Goal: Information Seeking & Learning: Learn about a topic

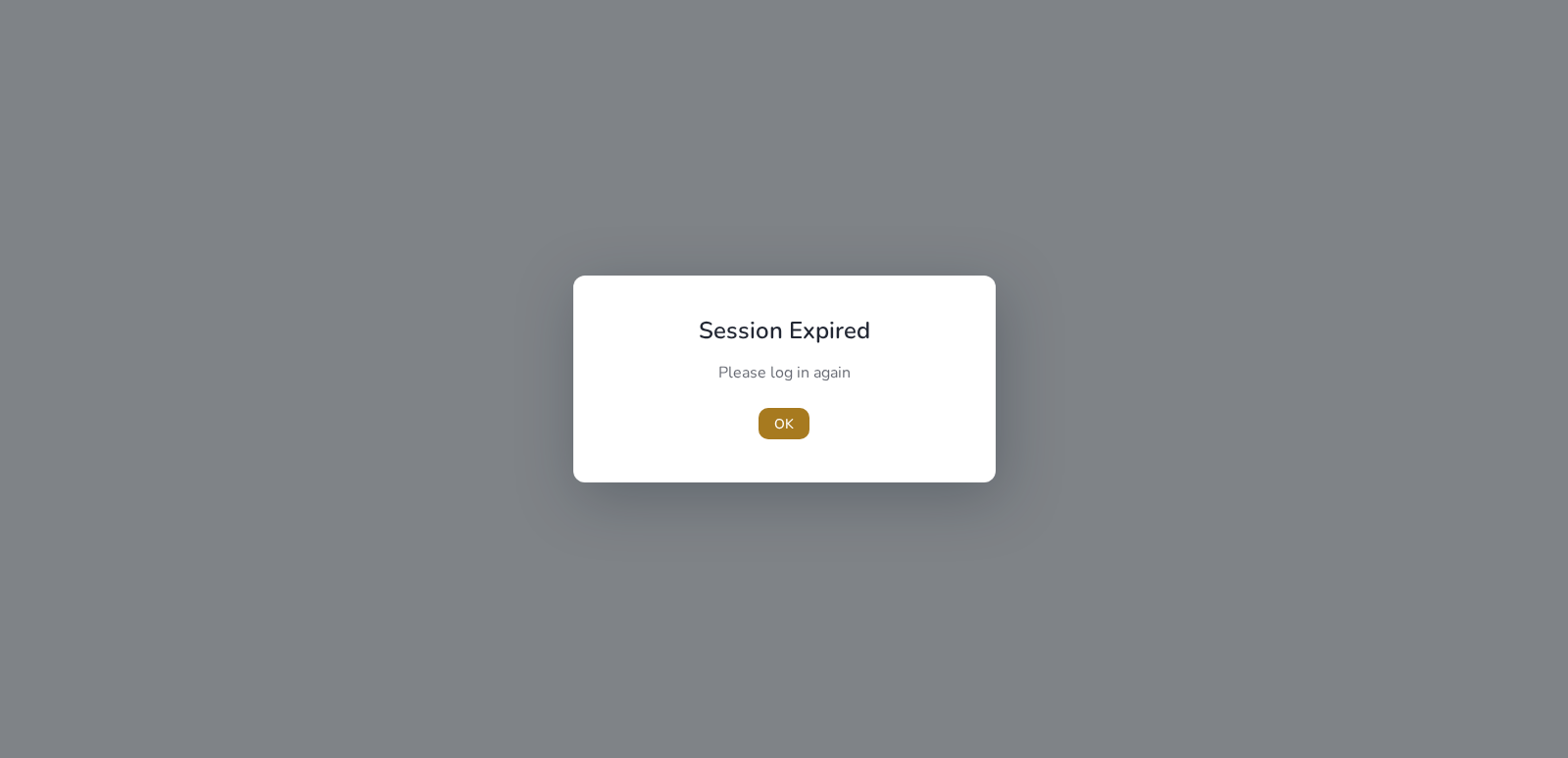
click at [791, 421] on span "OK" at bounding box center [784, 423] width 20 height 21
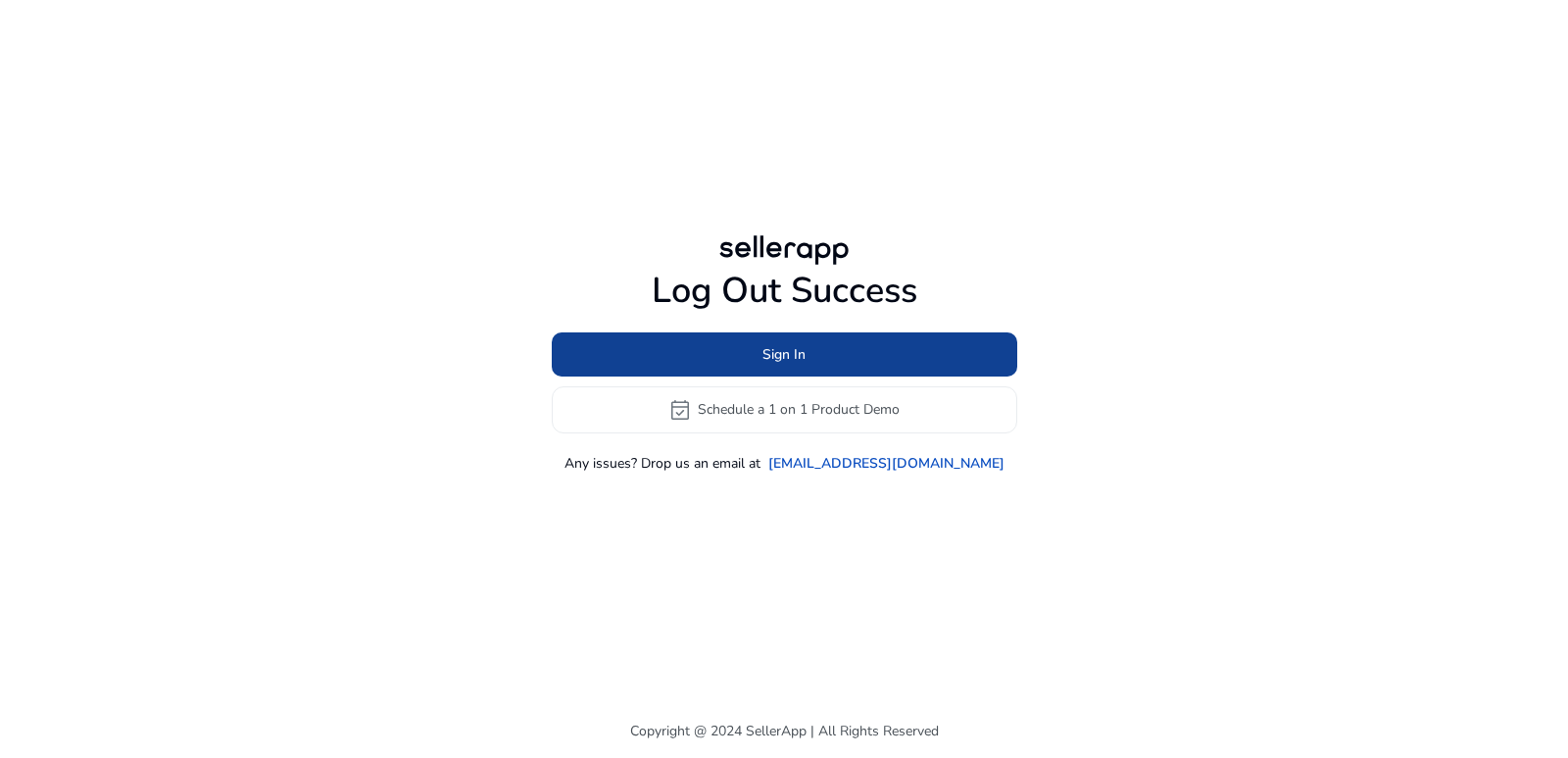
click at [739, 339] on span at bounding box center [784, 354] width 465 height 47
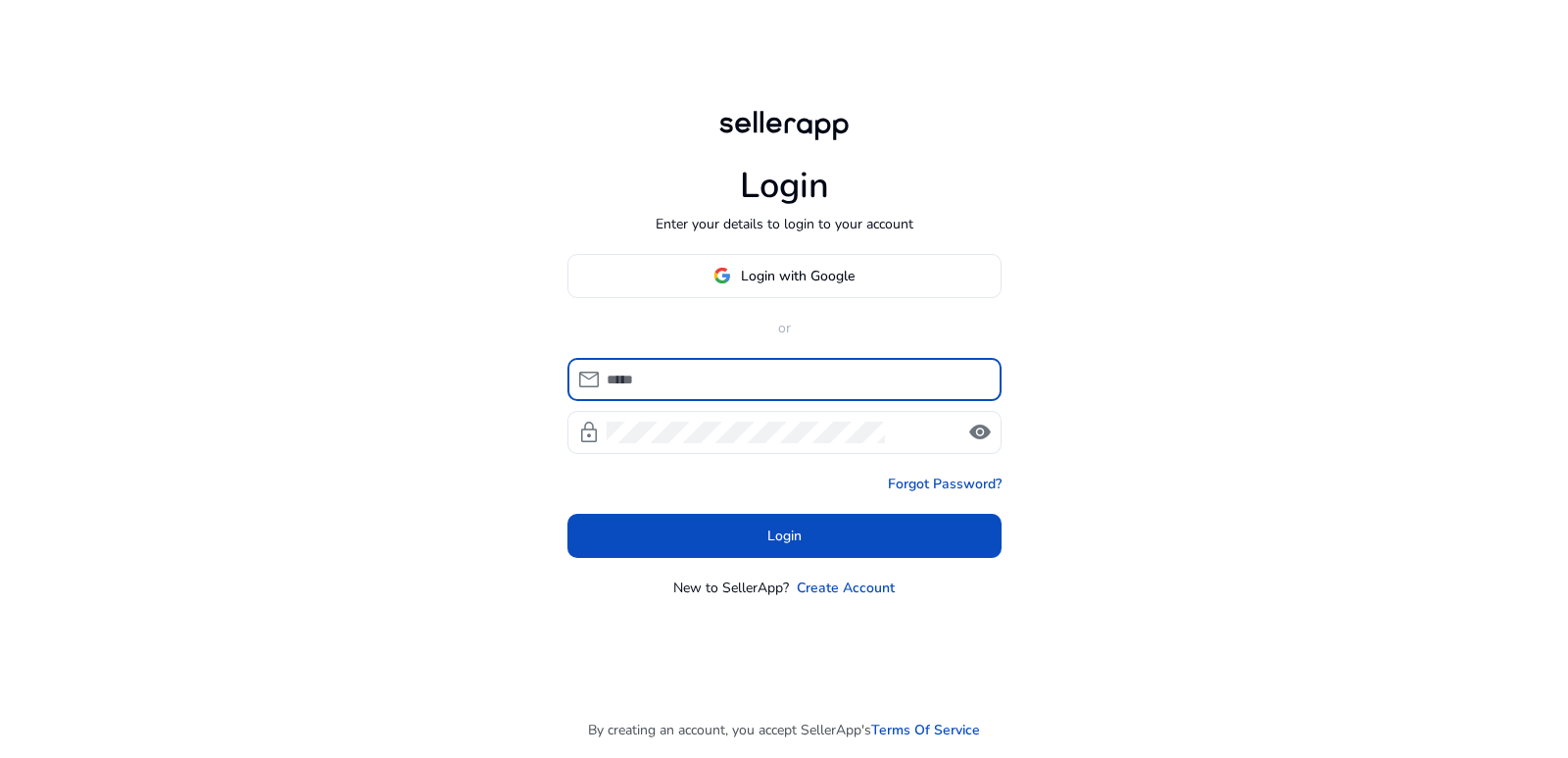
type input "**********"
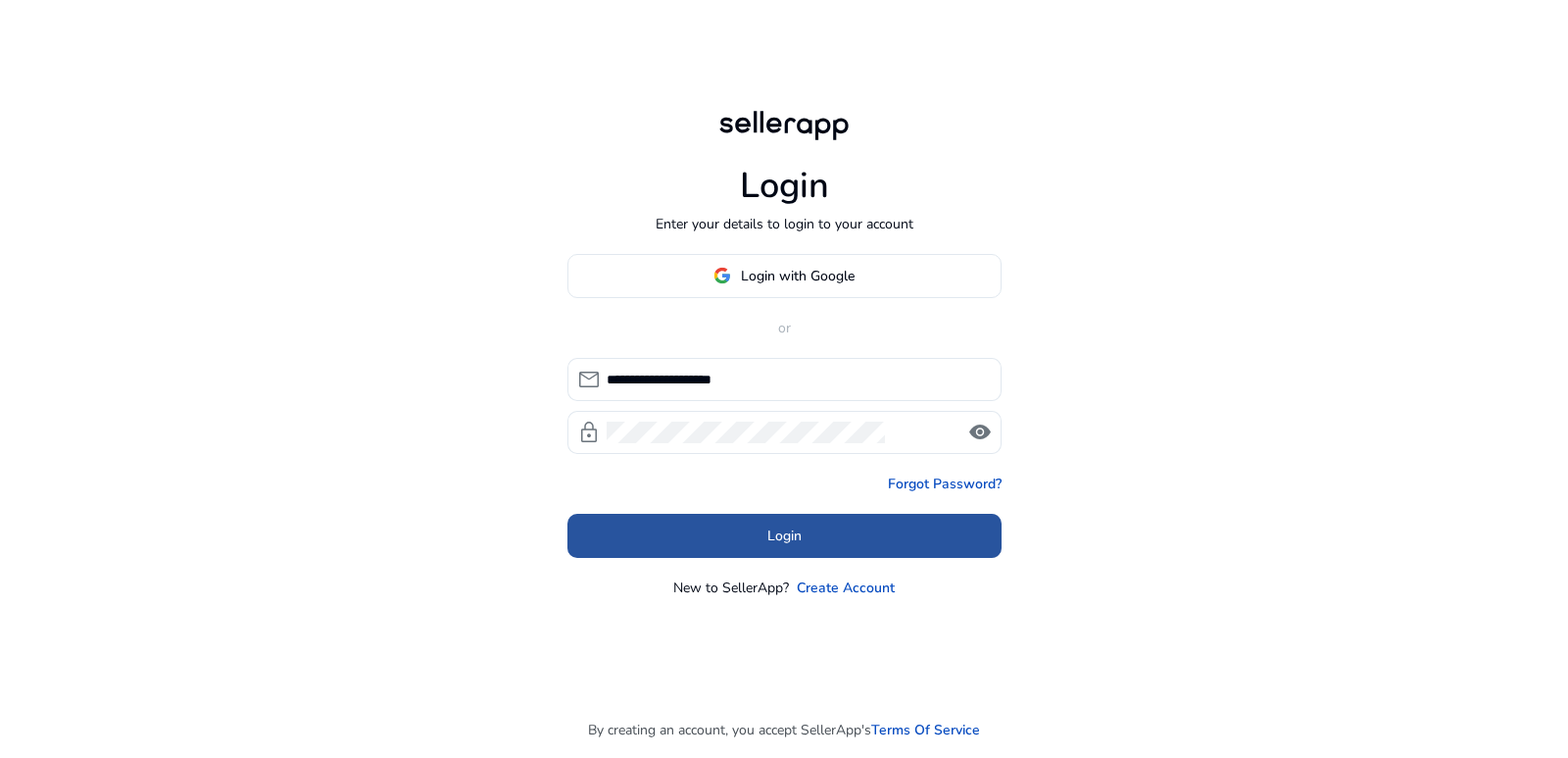
click at [806, 540] on span at bounding box center [784, 535] width 434 height 47
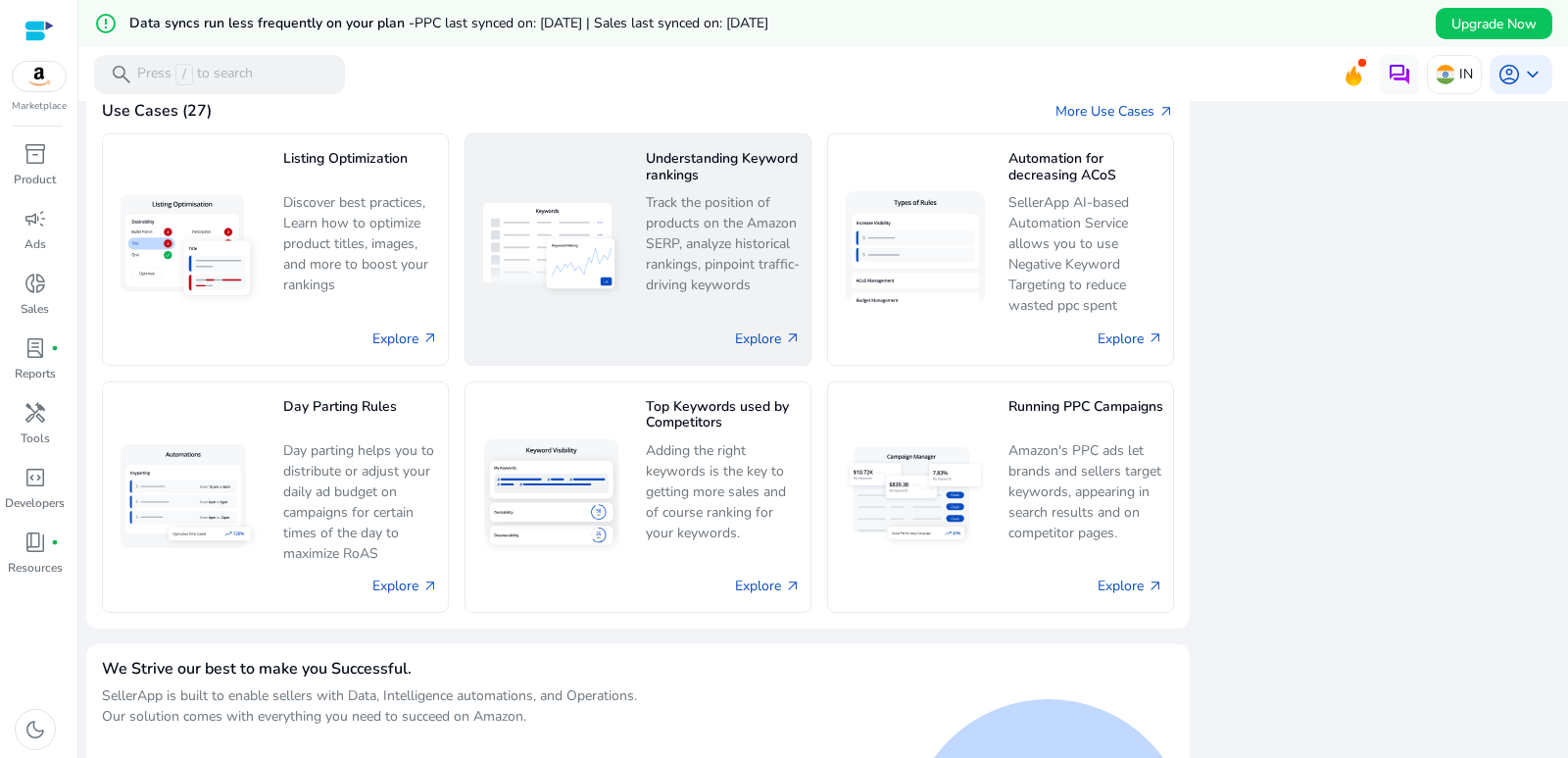
scroll to position [1361, 0]
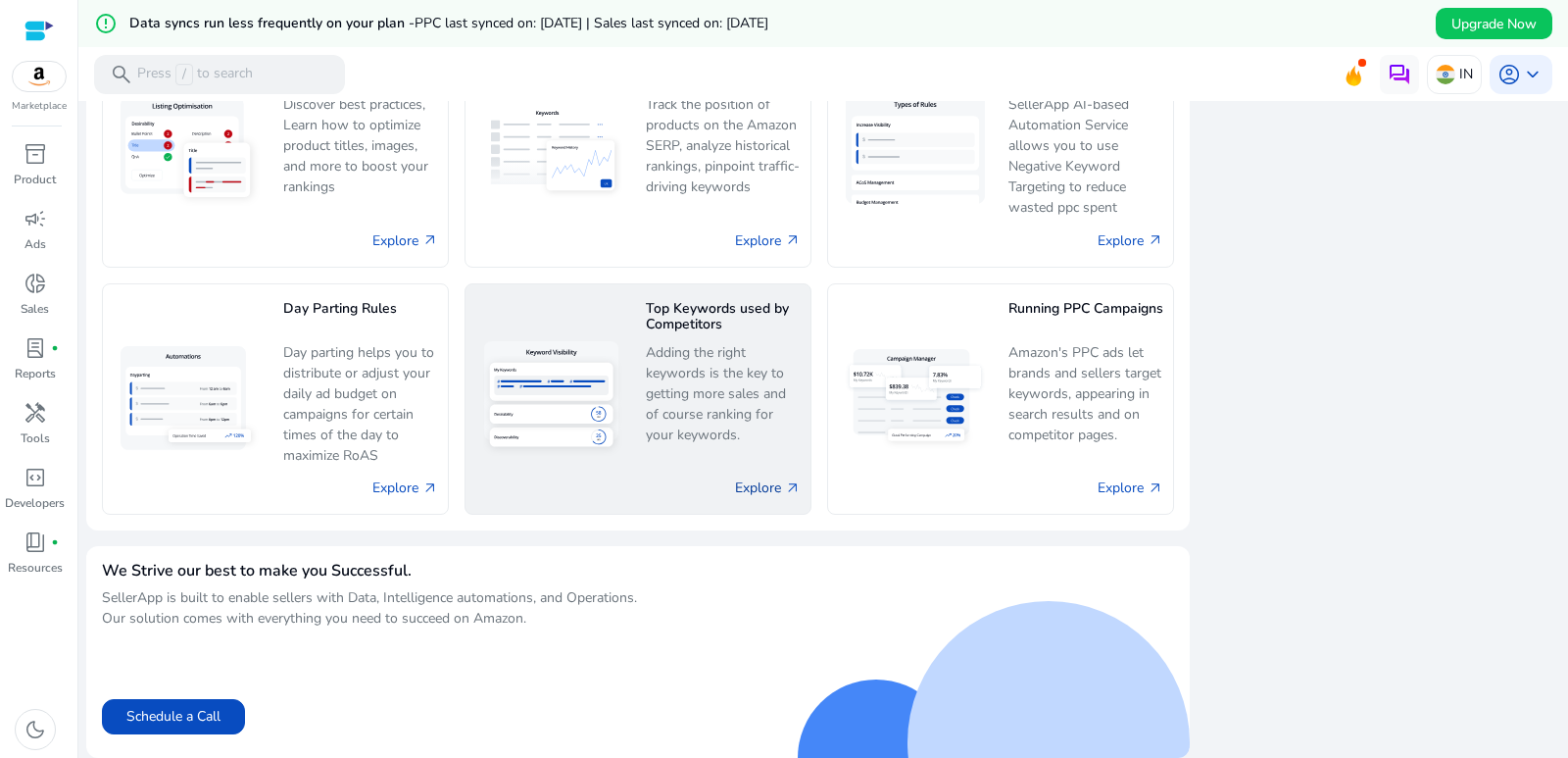
click at [760, 498] on link "Explore arrow_outward" at bounding box center [768, 487] width 66 height 21
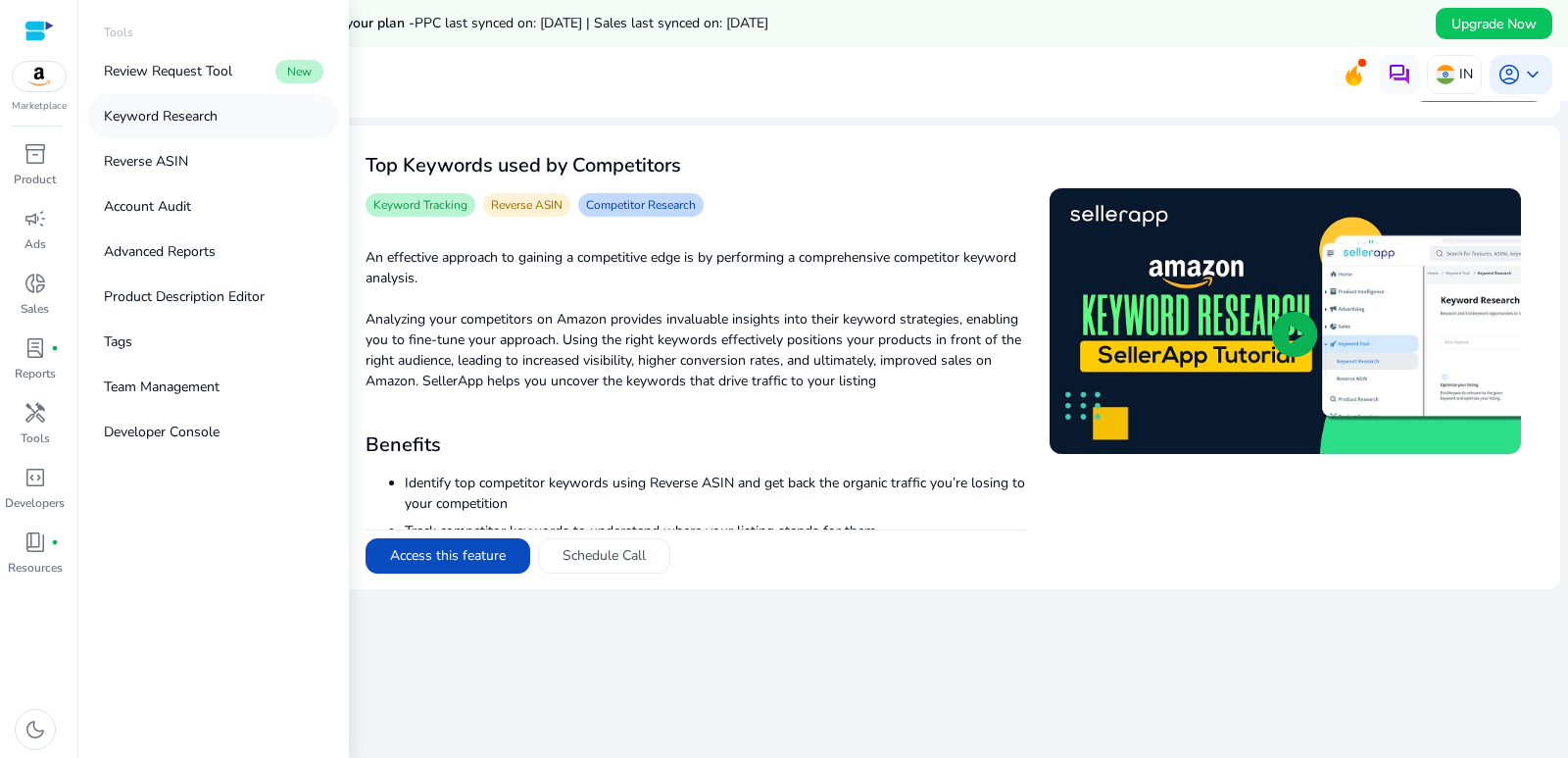
click at [200, 124] on p "Keyword Research" at bounding box center [161, 116] width 114 height 21
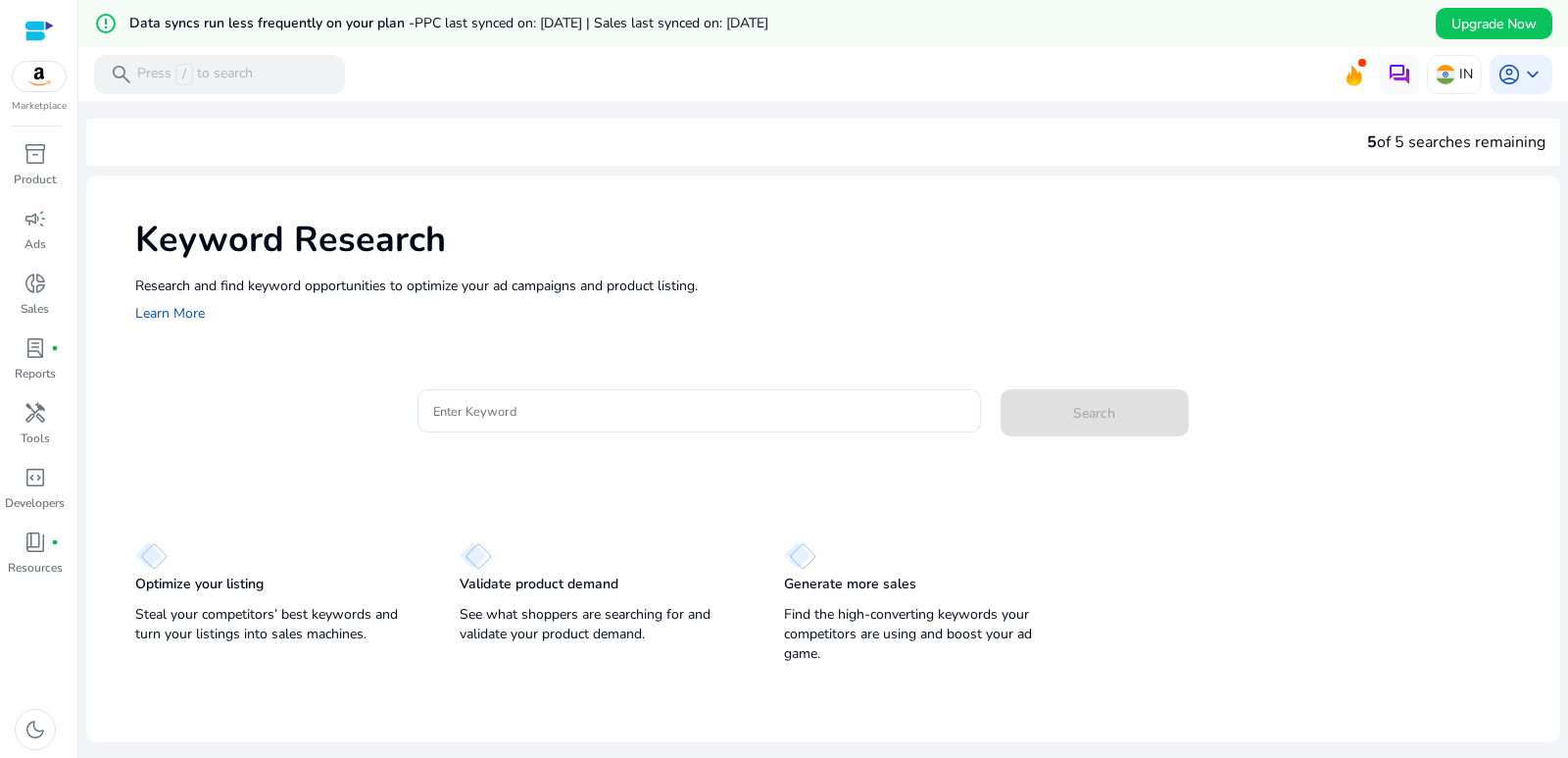
scroll to position [47, 0]
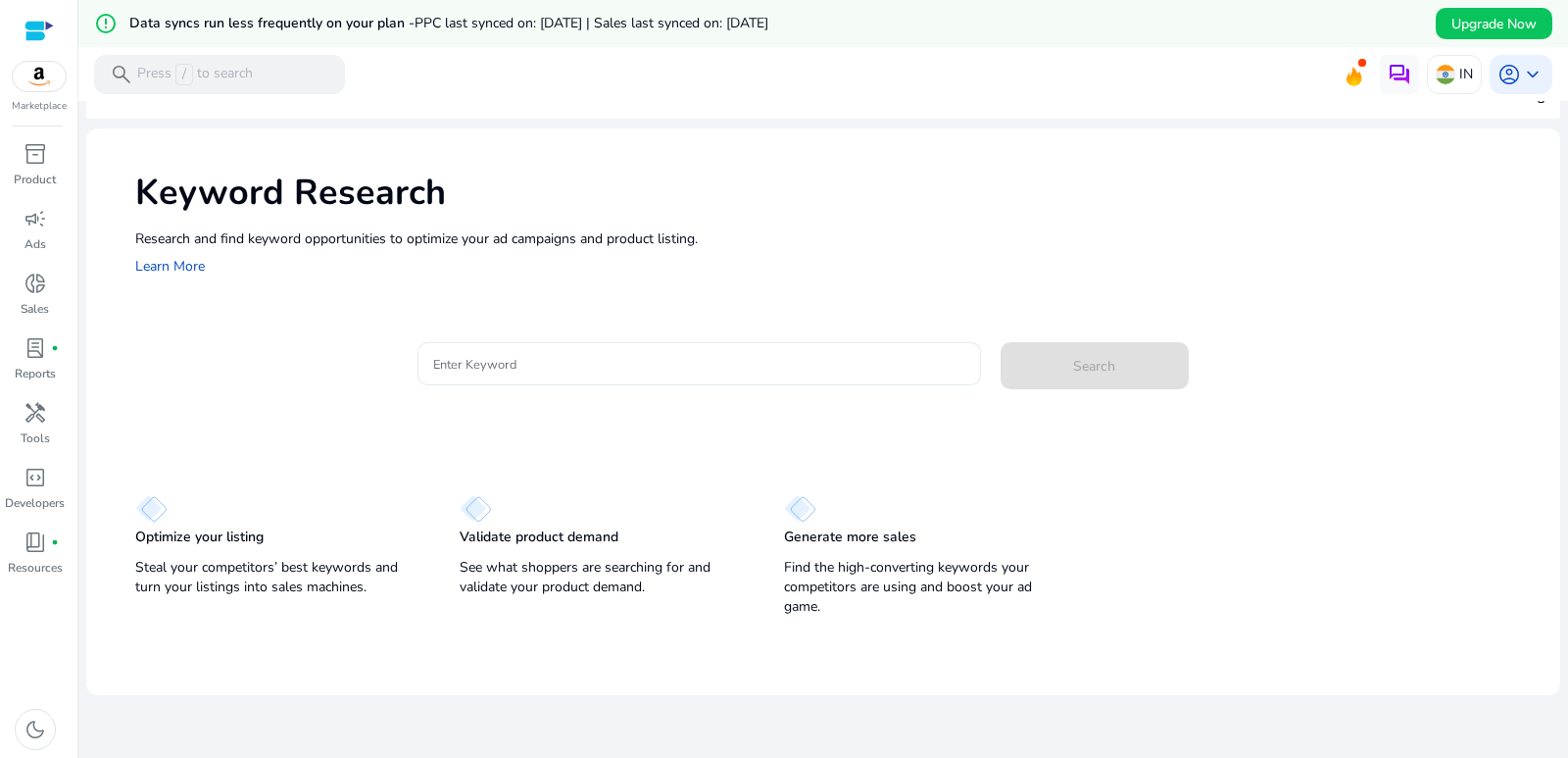
click at [468, 364] on input "Enter Keyword" at bounding box center [699, 364] width 532 height 22
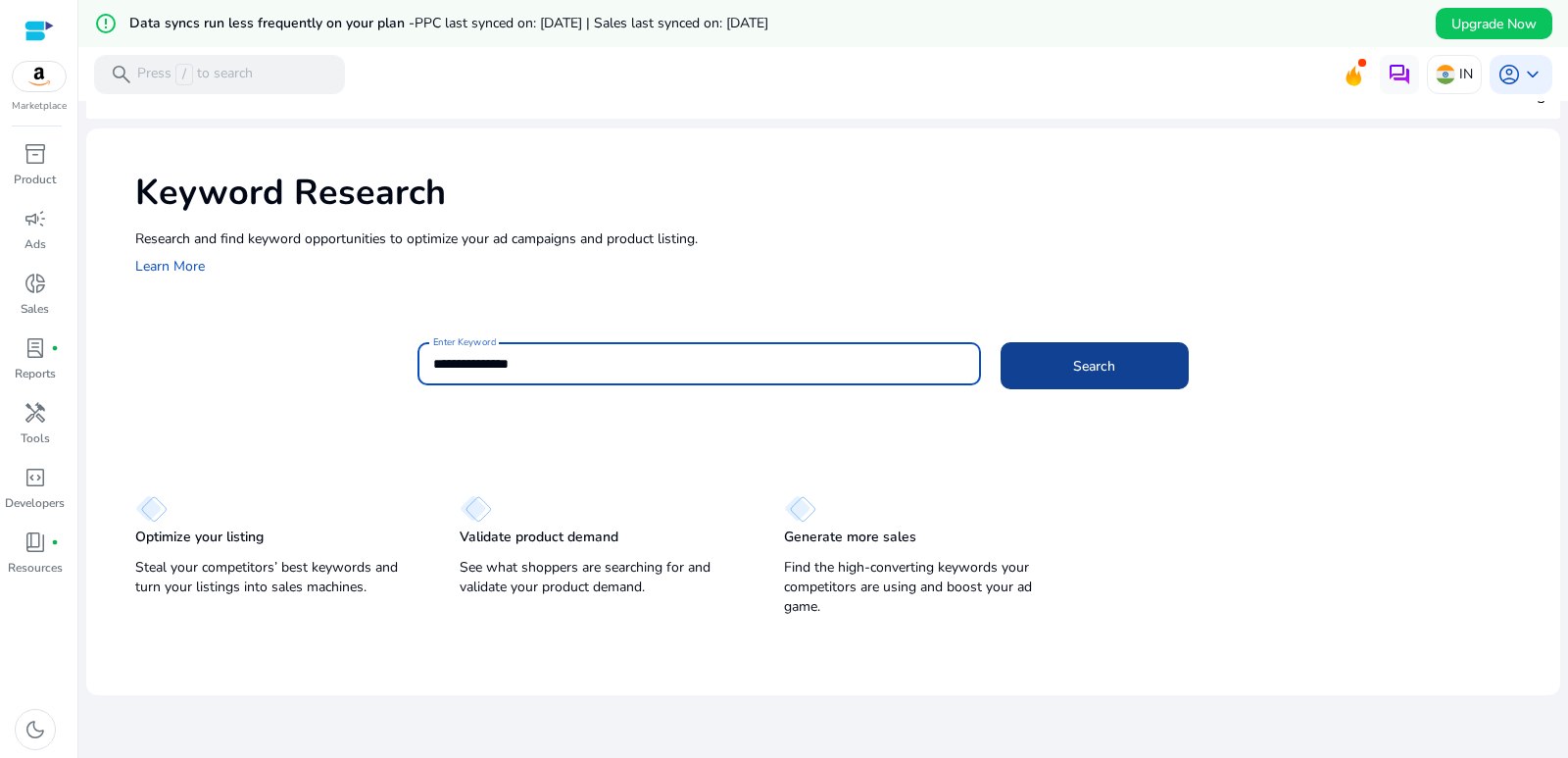
type input "**********"
click at [1142, 361] on span at bounding box center [1095, 366] width 189 height 47
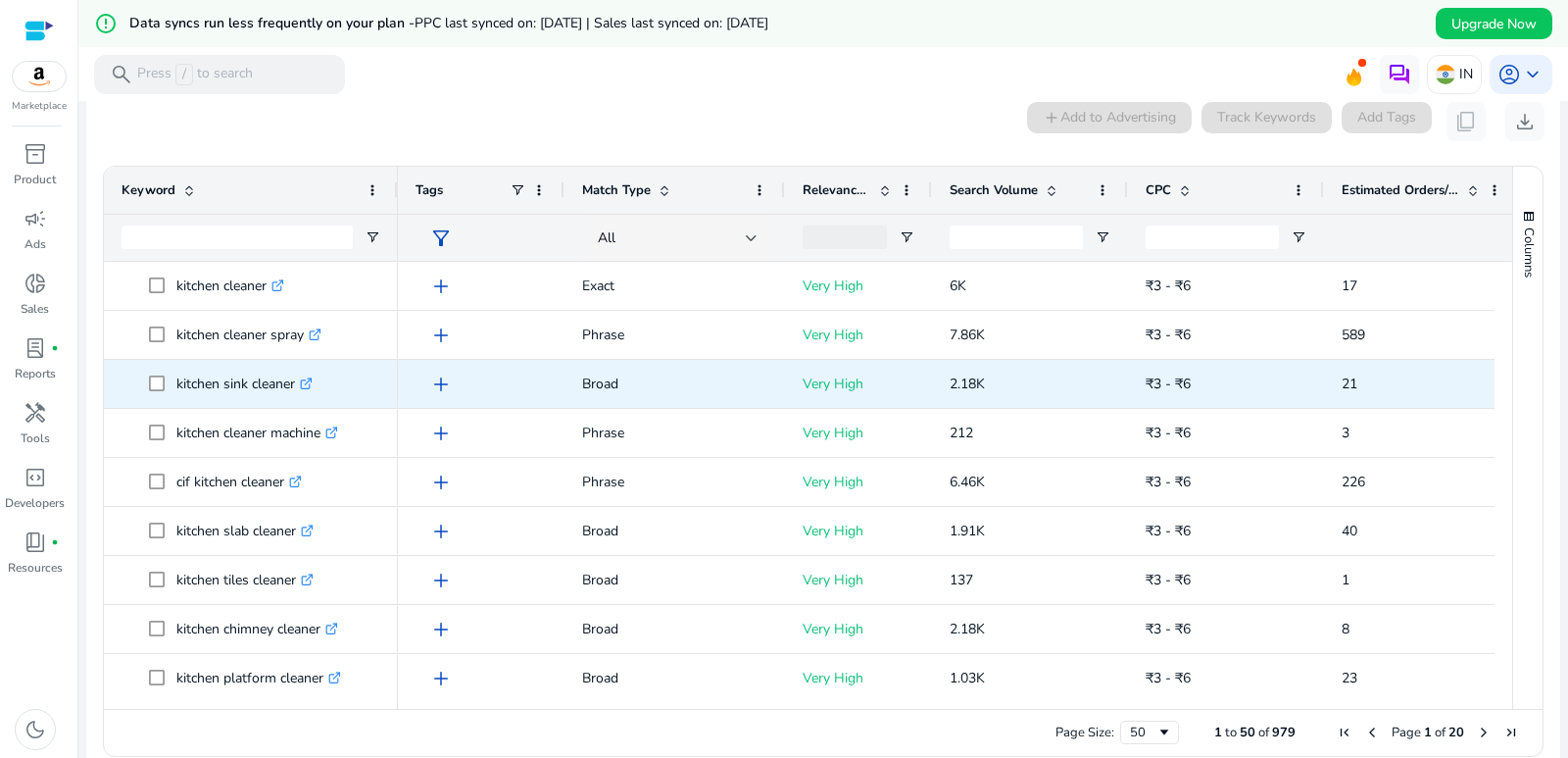
scroll to position [281, 0]
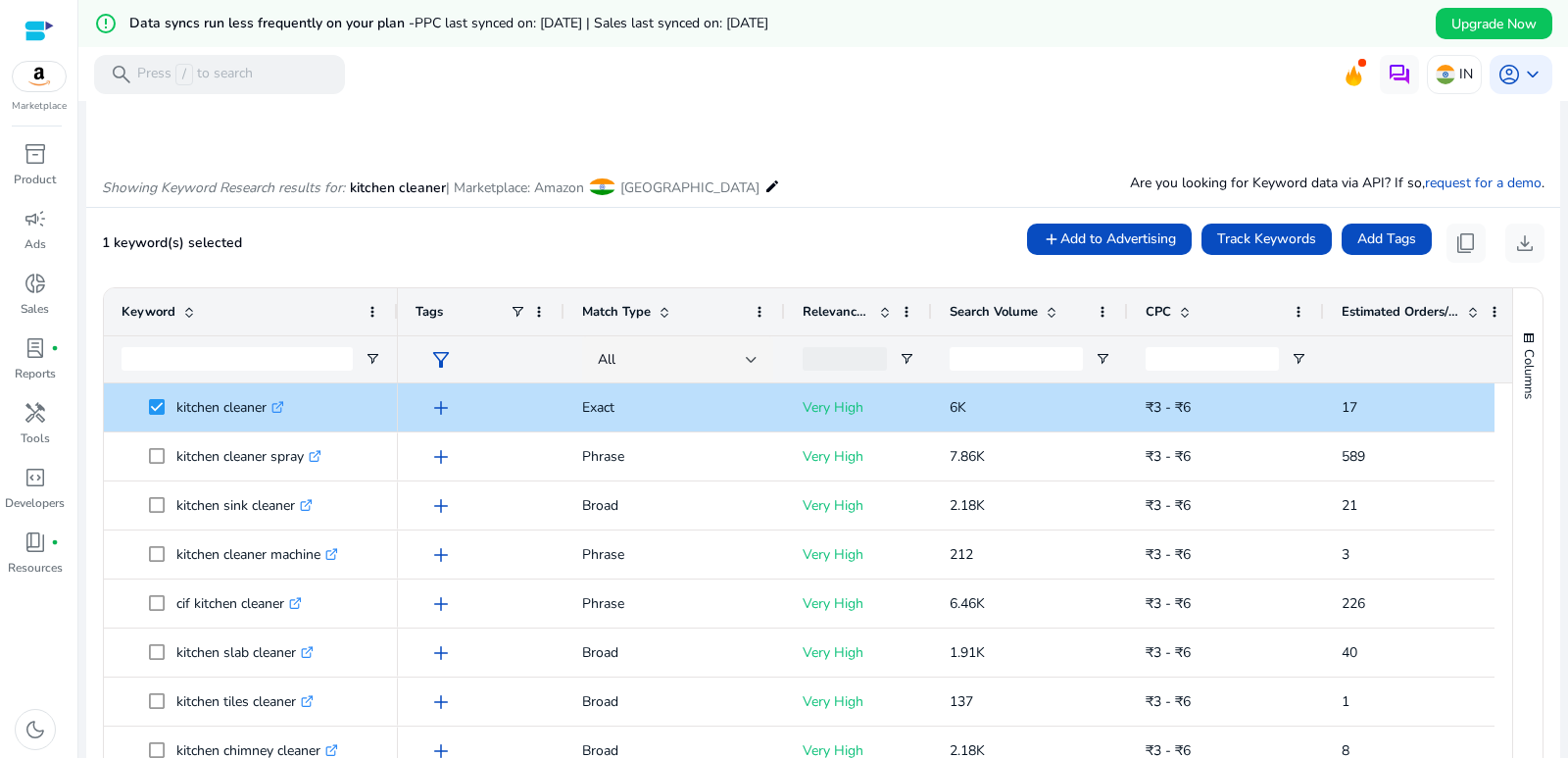
scroll to position [183, 0]
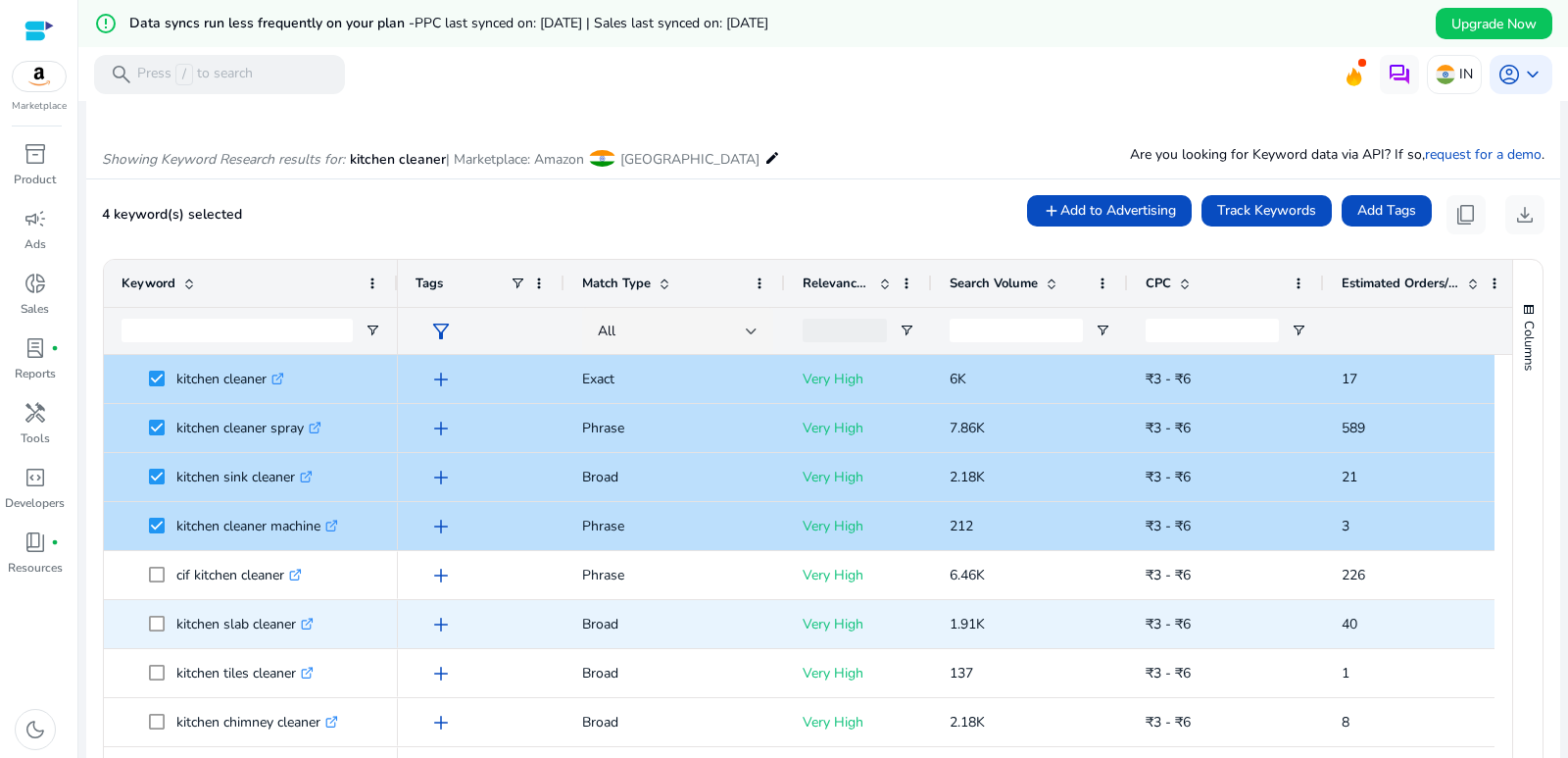
click at [151, 615] on span at bounding box center [162, 624] width 27 height 40
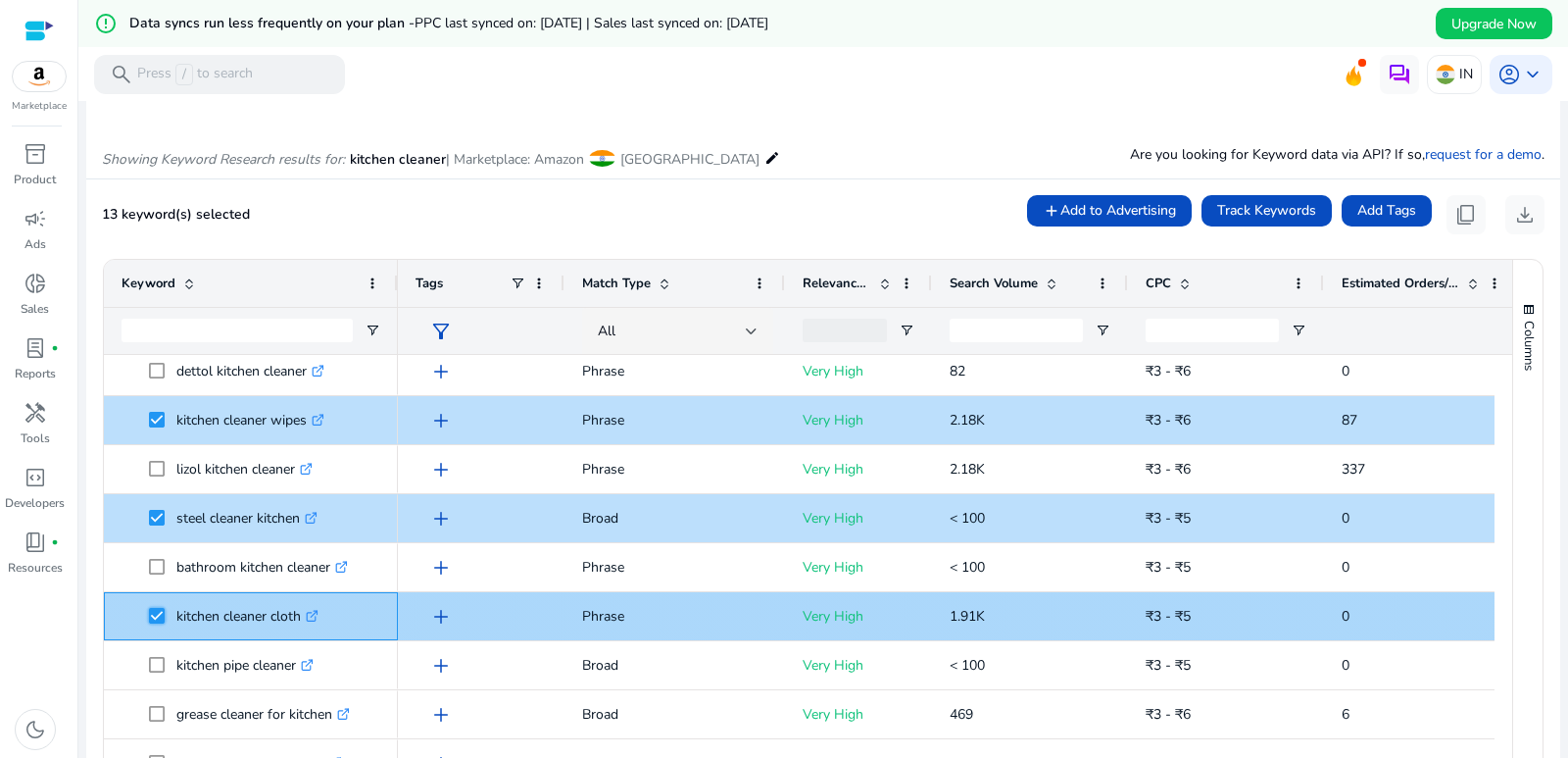
scroll to position [686, 0]
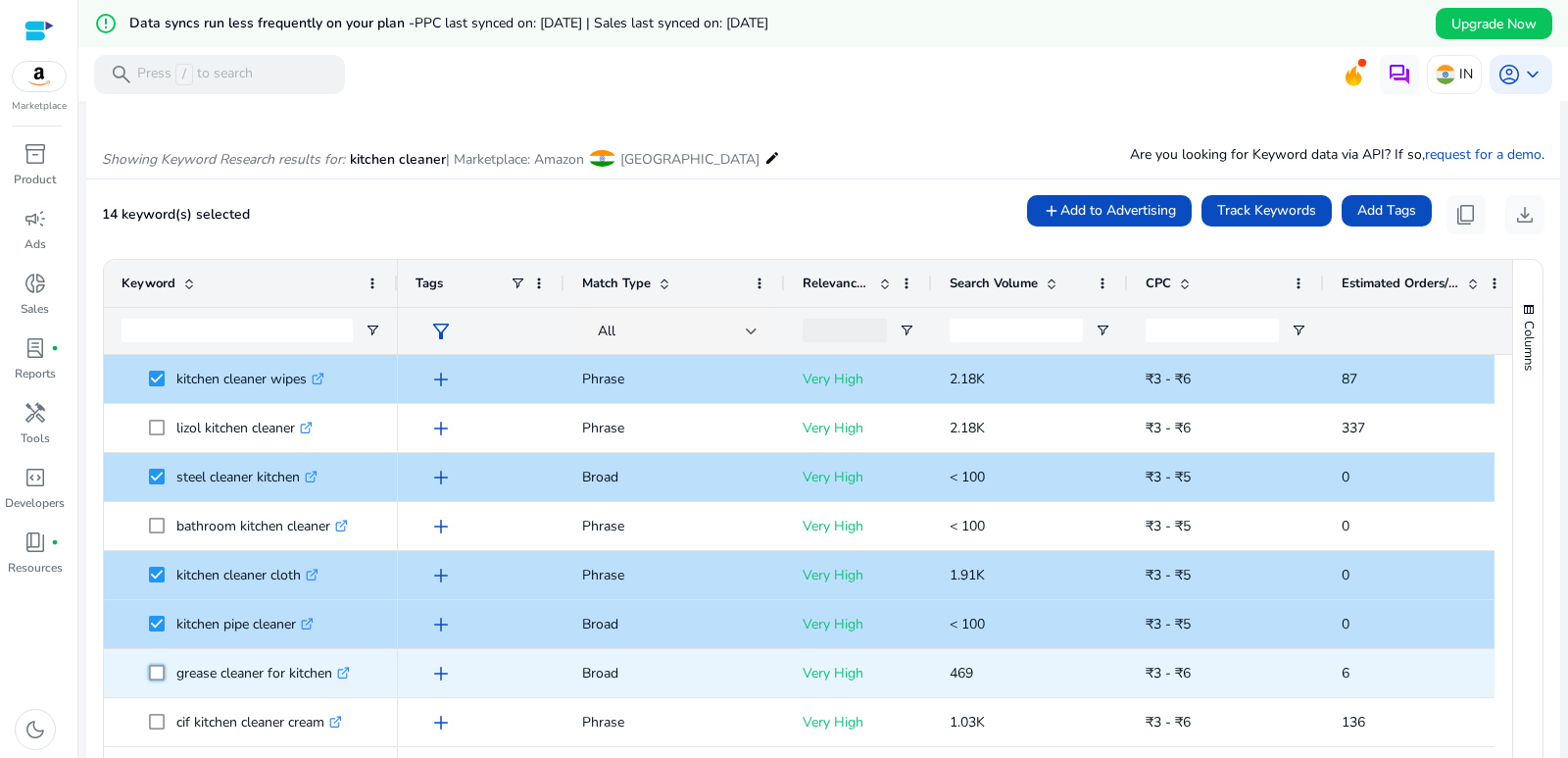
click at [153, 664] on span at bounding box center [162, 673] width 27 height 40
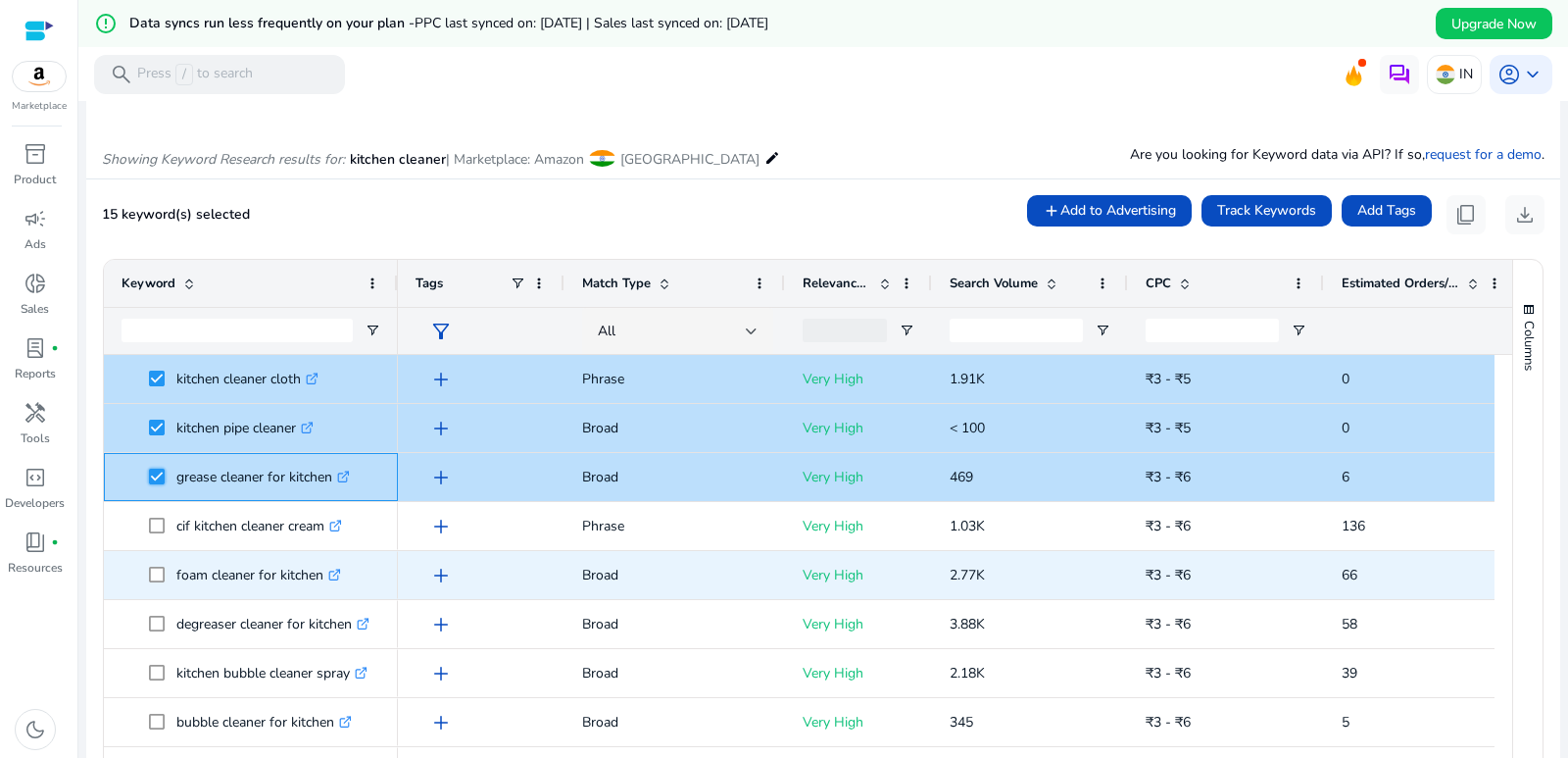
scroll to position [883, 0]
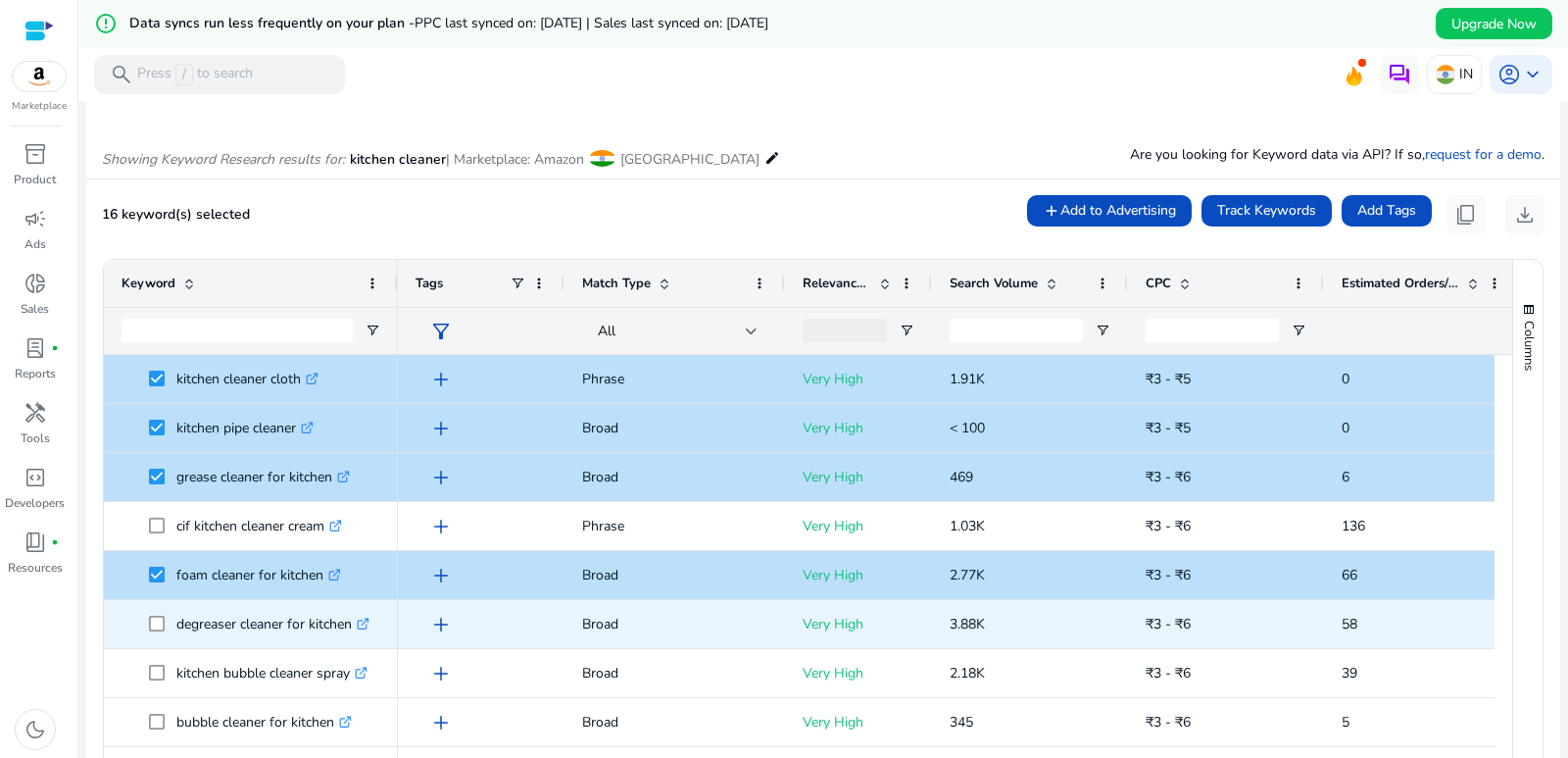
click at [168, 634] on span at bounding box center [162, 624] width 27 height 40
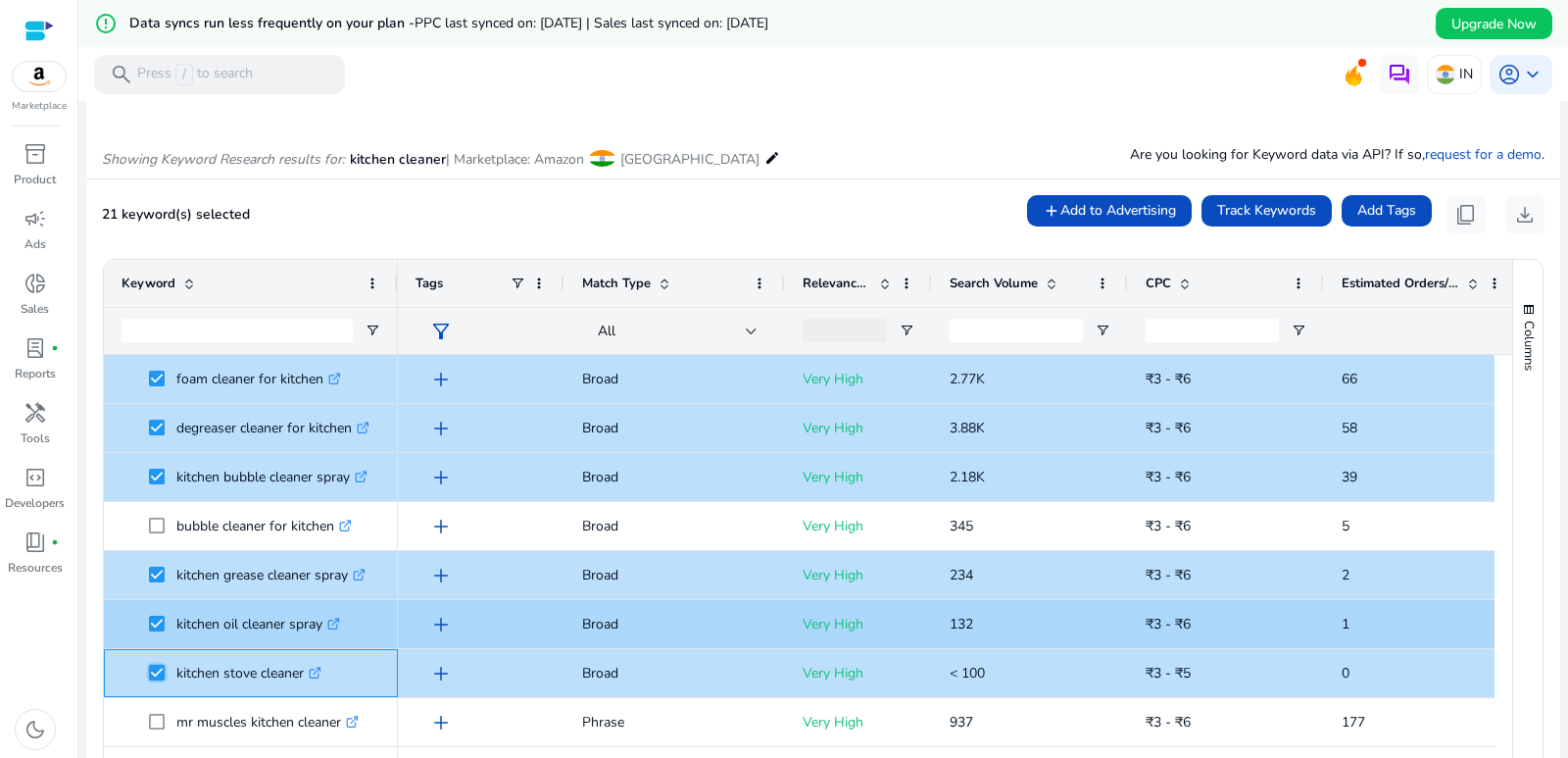
scroll to position [0, 0]
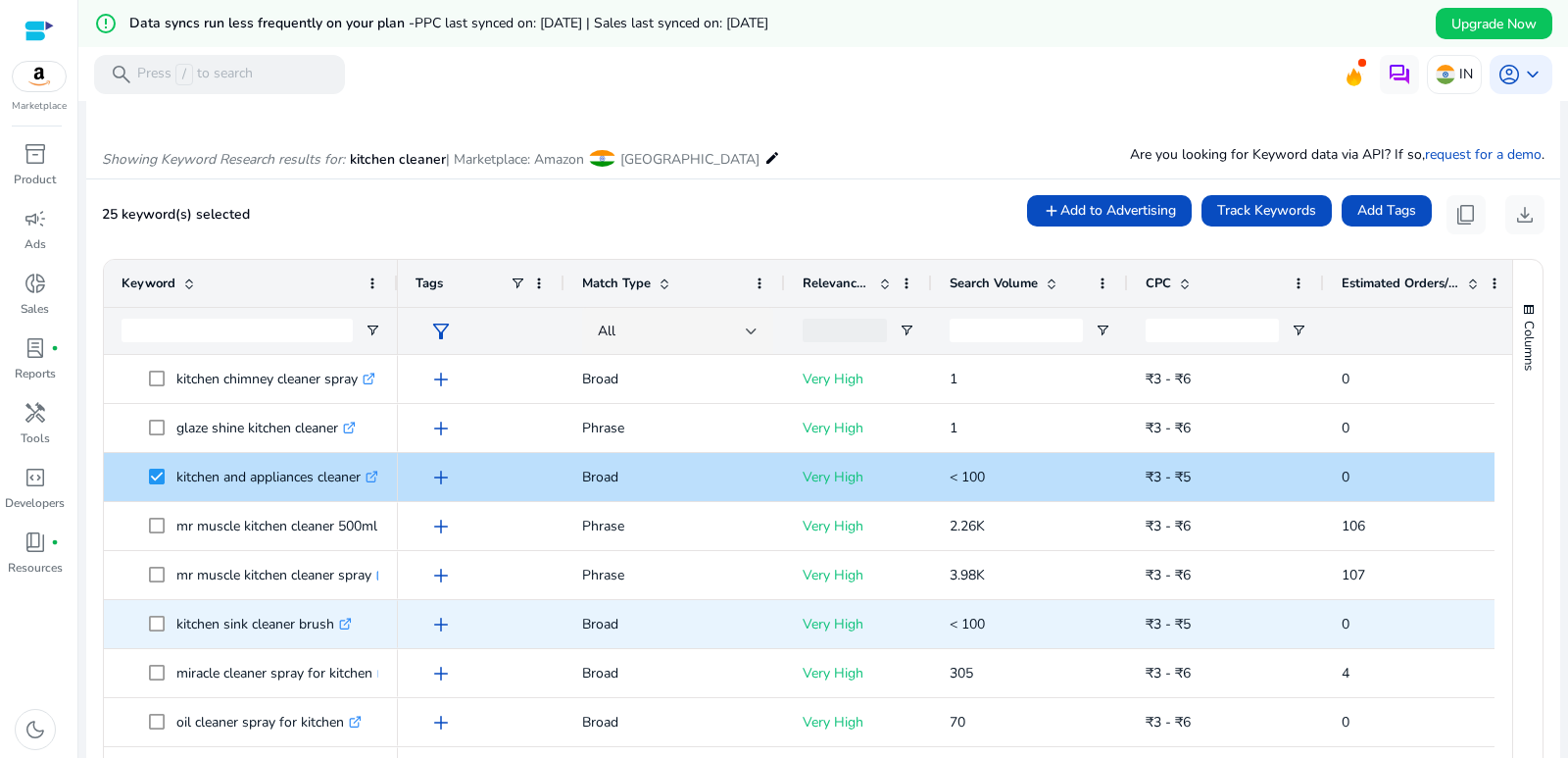
click at [149, 615] on span at bounding box center [162, 624] width 27 height 40
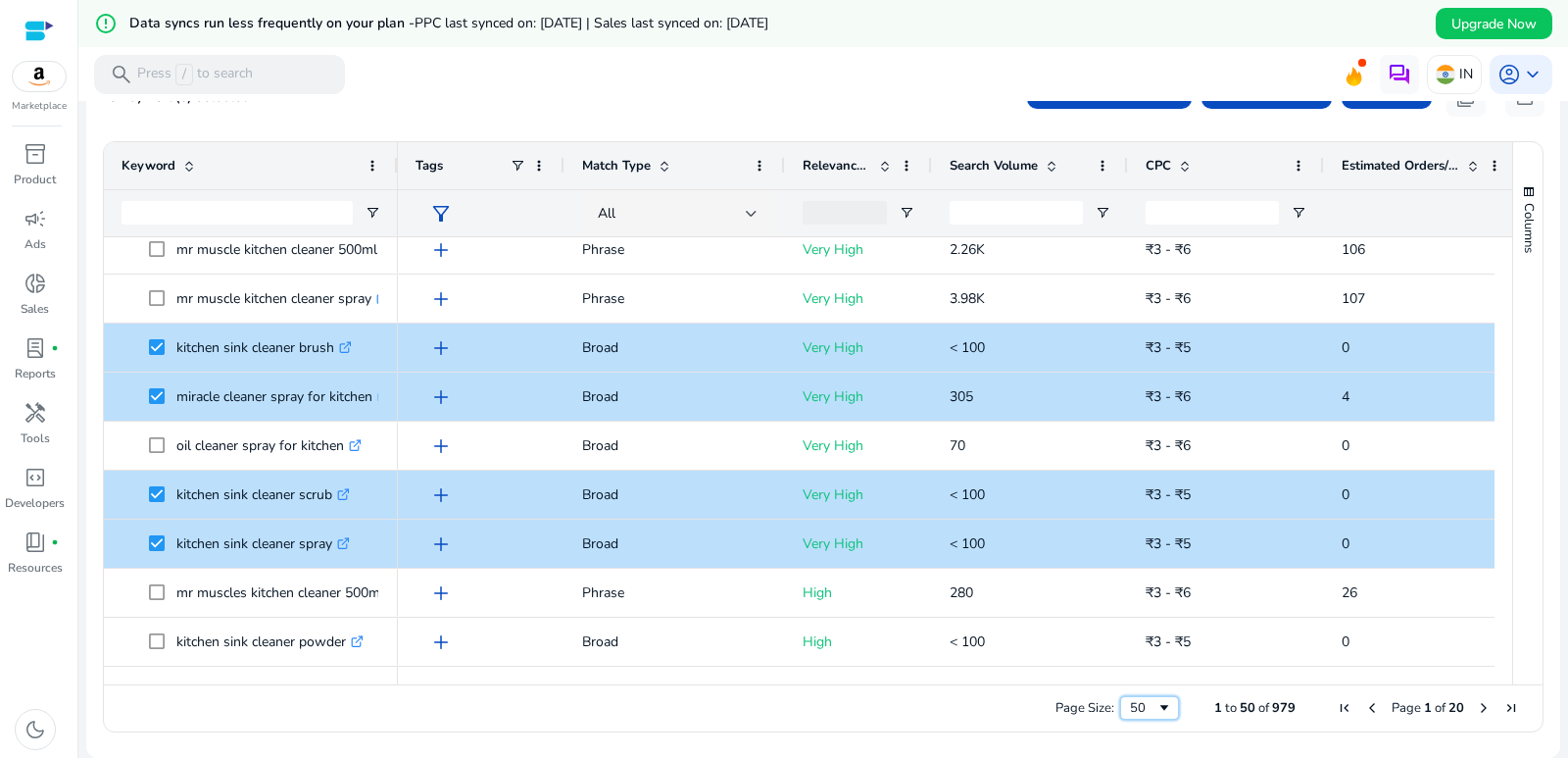
click at [1120, 704] on div "50" at bounding box center [1149, 708] width 59 height 24
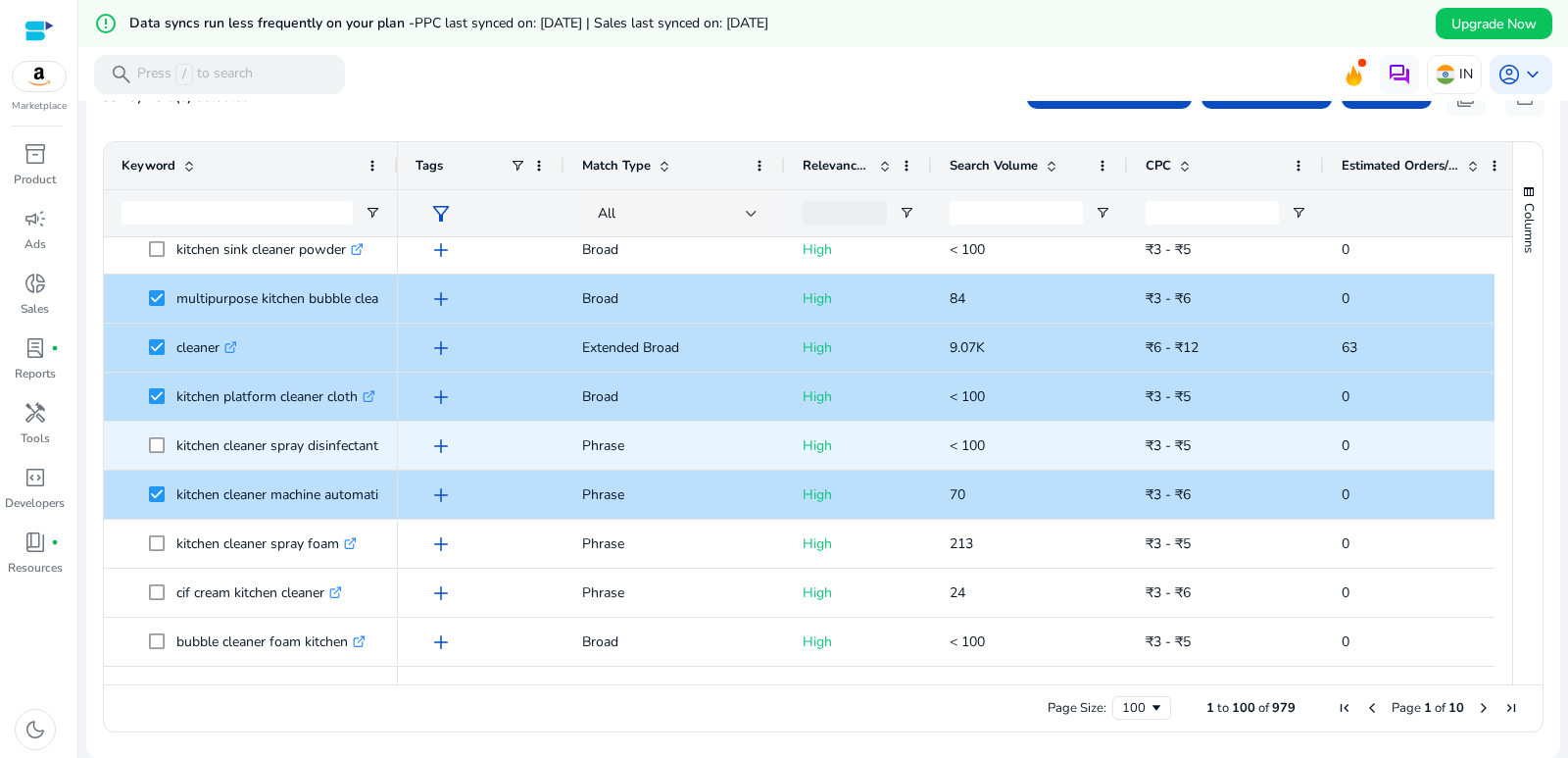
click at [155, 459] on span at bounding box center [162, 445] width 27 height 40
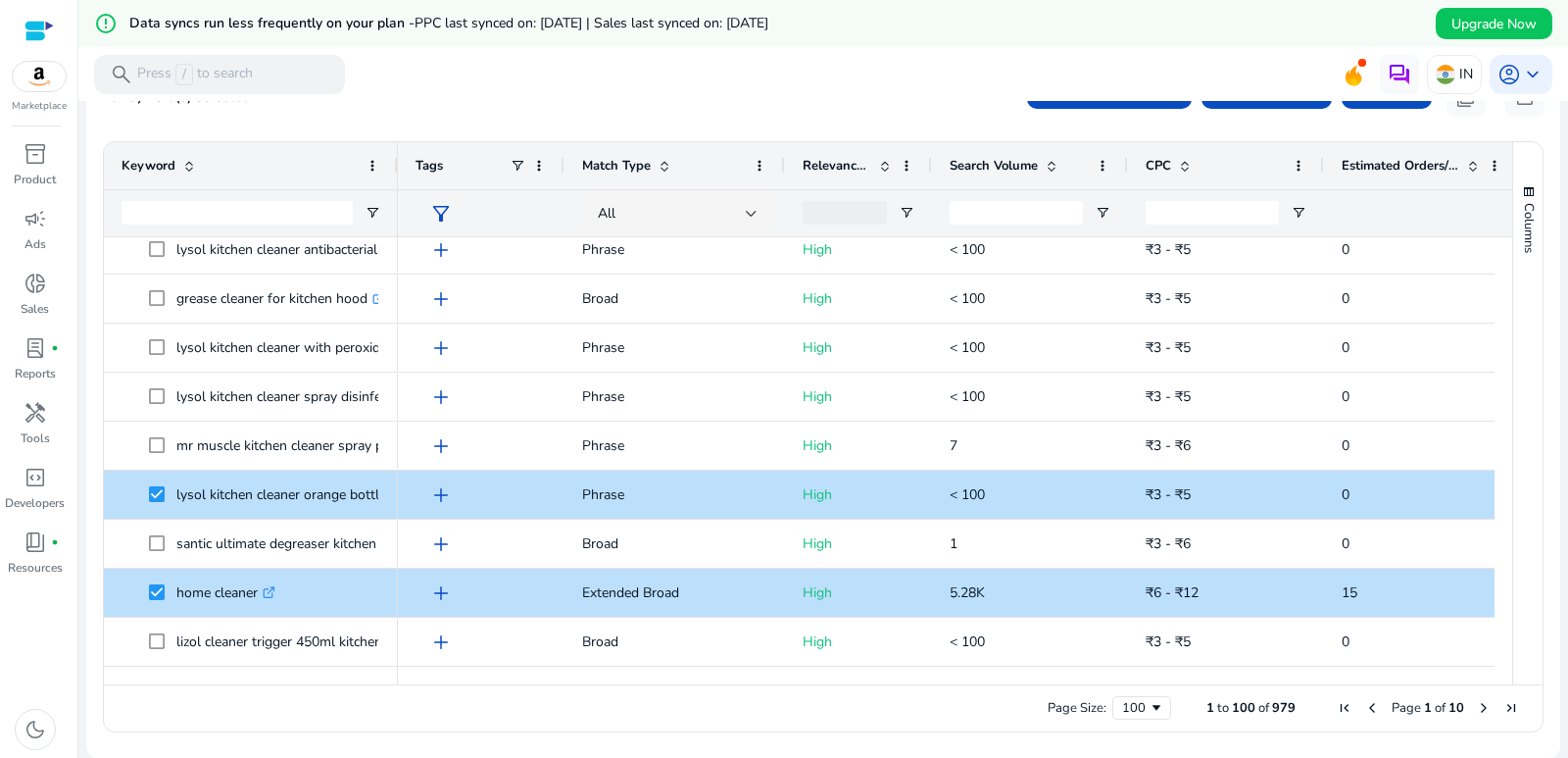
click at [1476, 702] on span "Next Page" at bounding box center [1484, 708] width 16 height 16
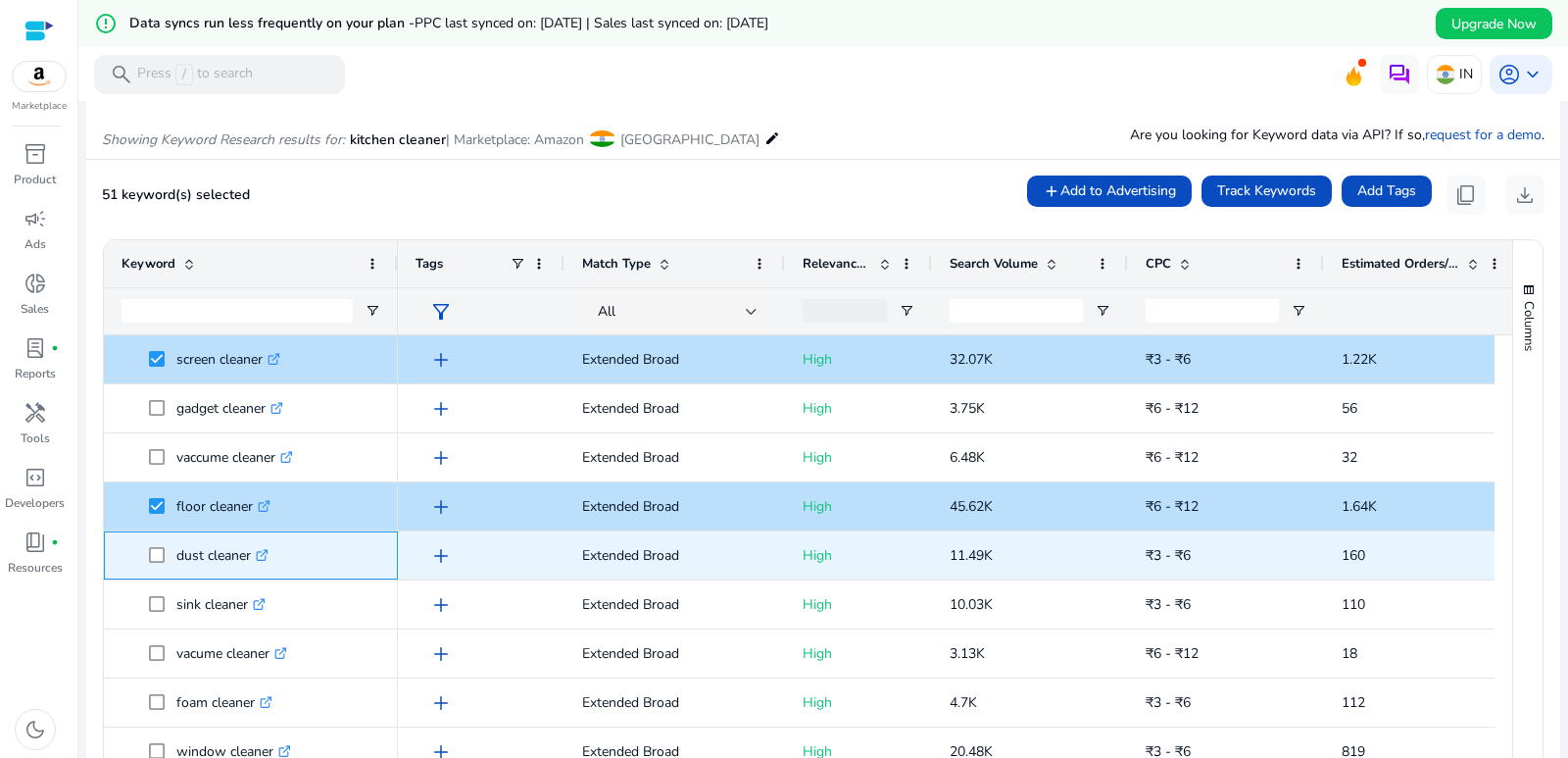
click at [159, 565] on span at bounding box center [162, 555] width 27 height 40
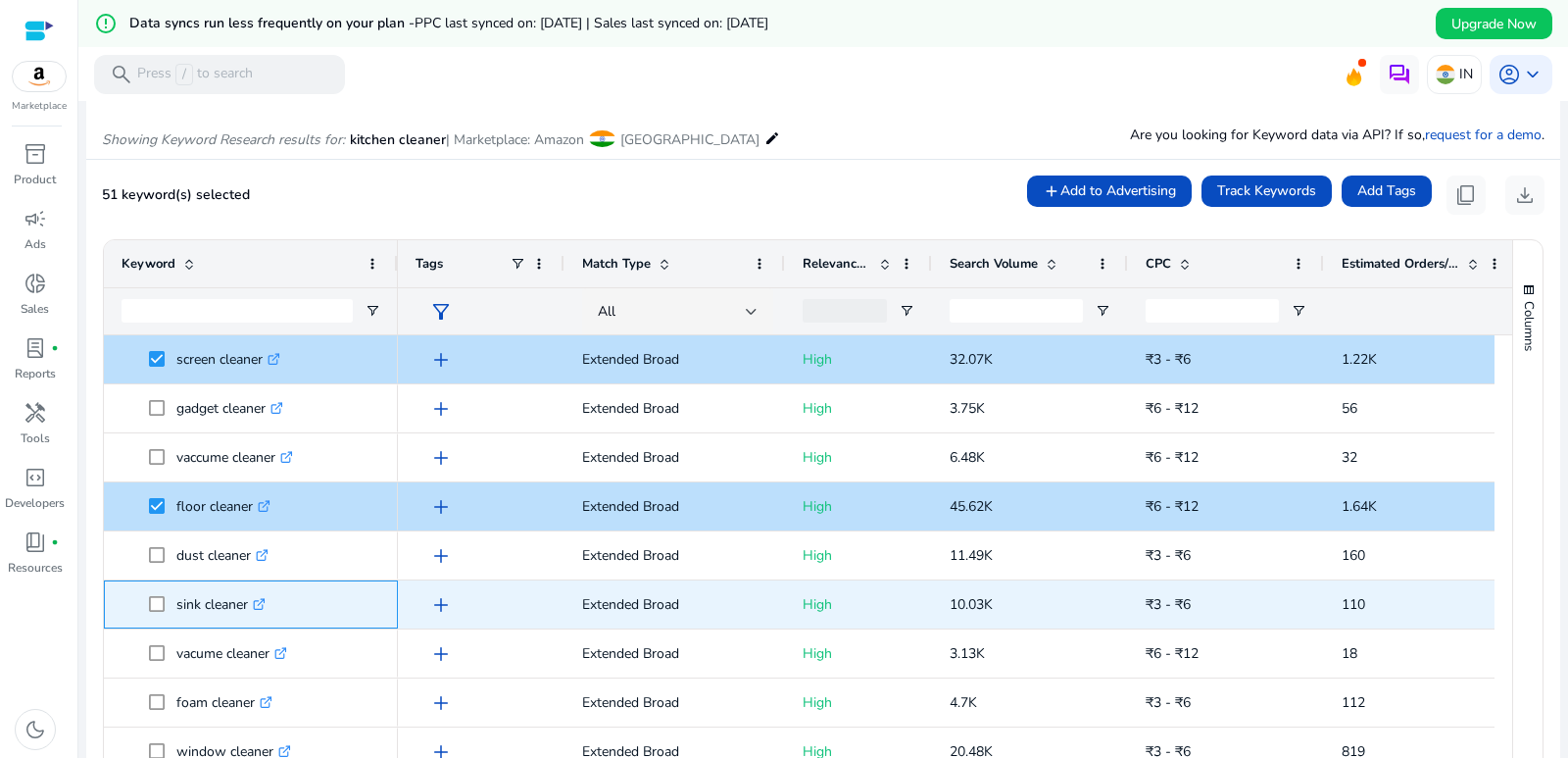
click at [159, 614] on span at bounding box center [162, 604] width 27 height 40
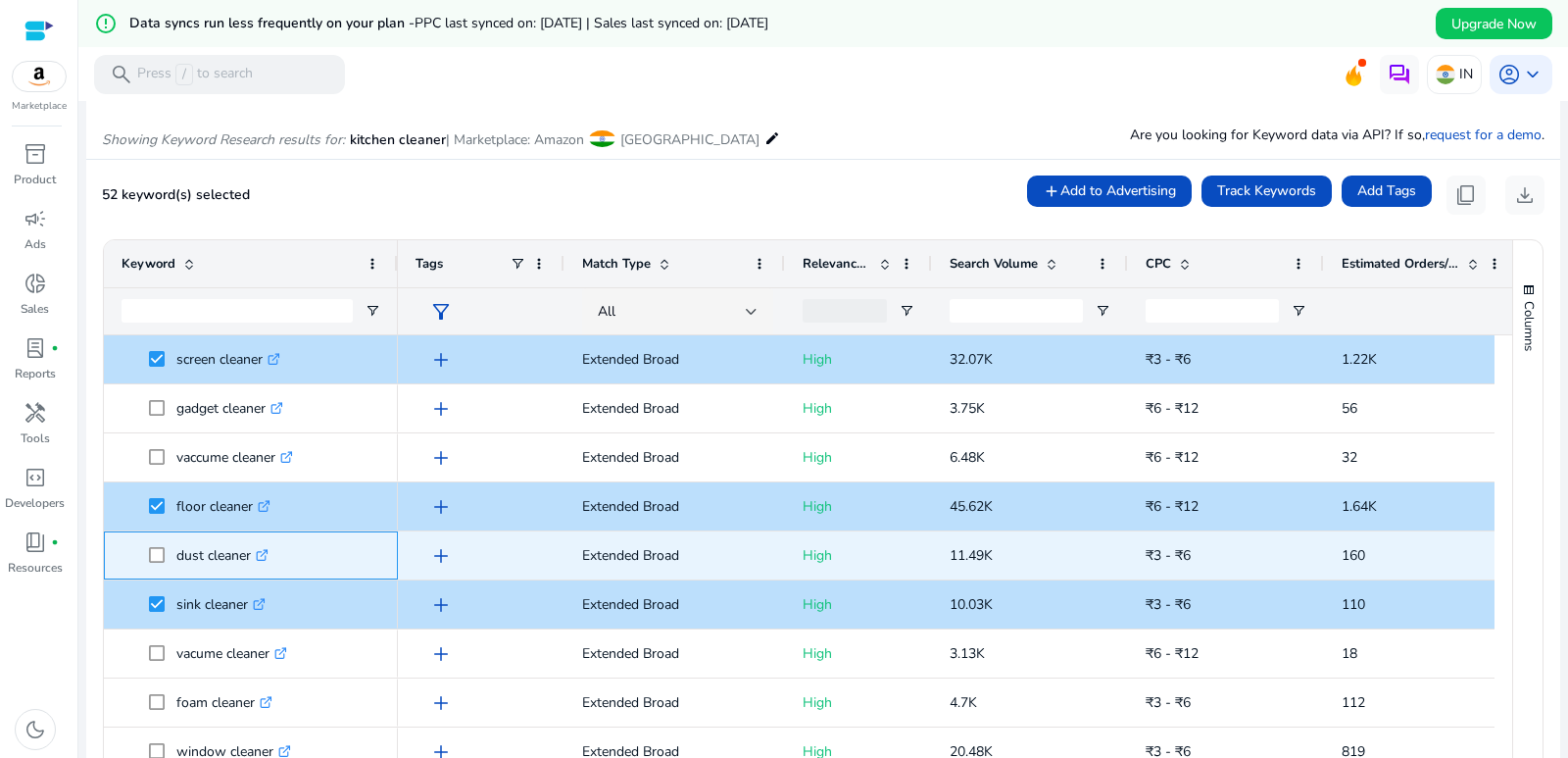
click at [159, 565] on span at bounding box center [162, 555] width 27 height 40
click at [159, 536] on span at bounding box center [162, 555] width 27 height 40
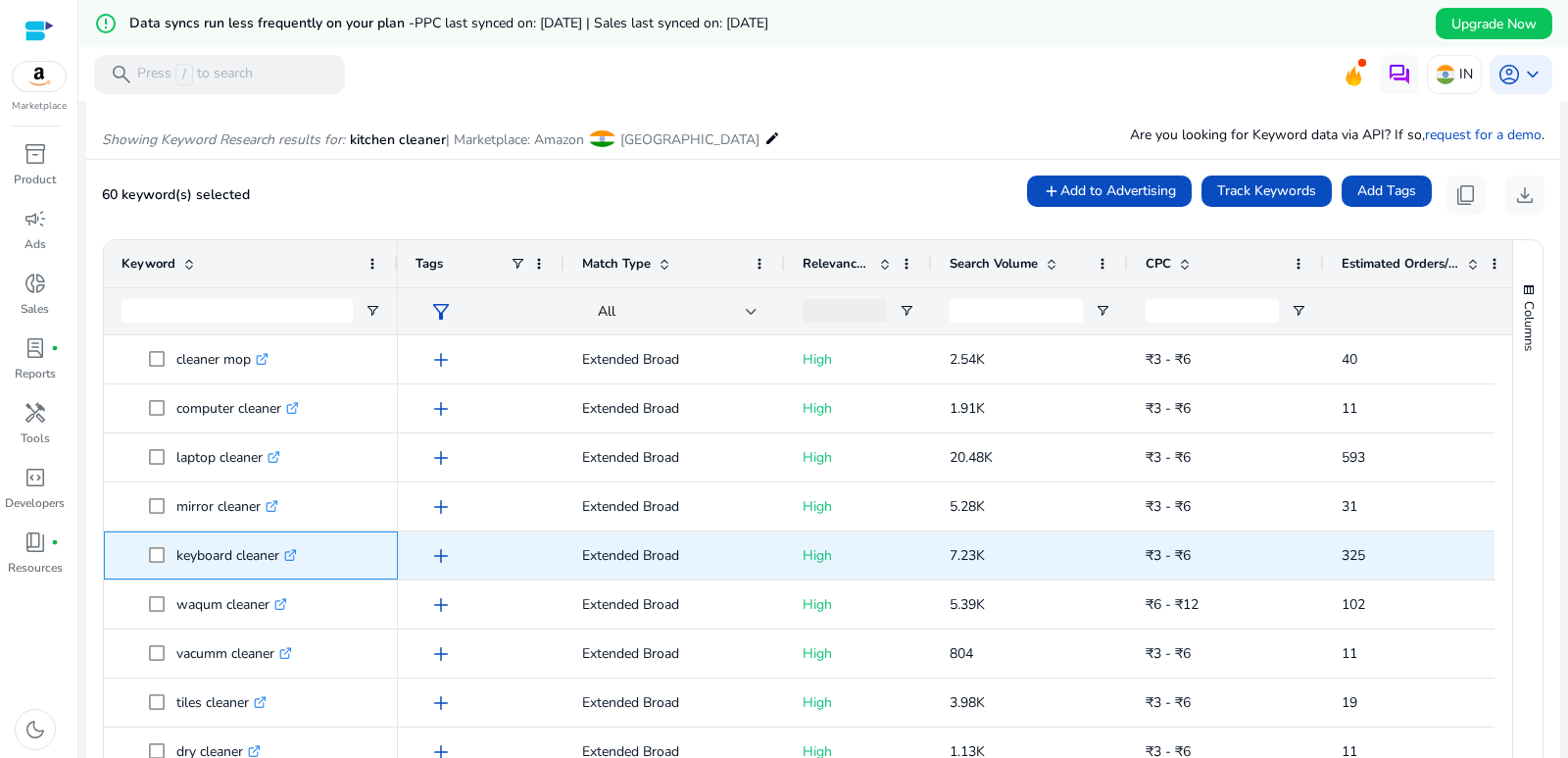
click at [158, 565] on span at bounding box center [162, 555] width 27 height 40
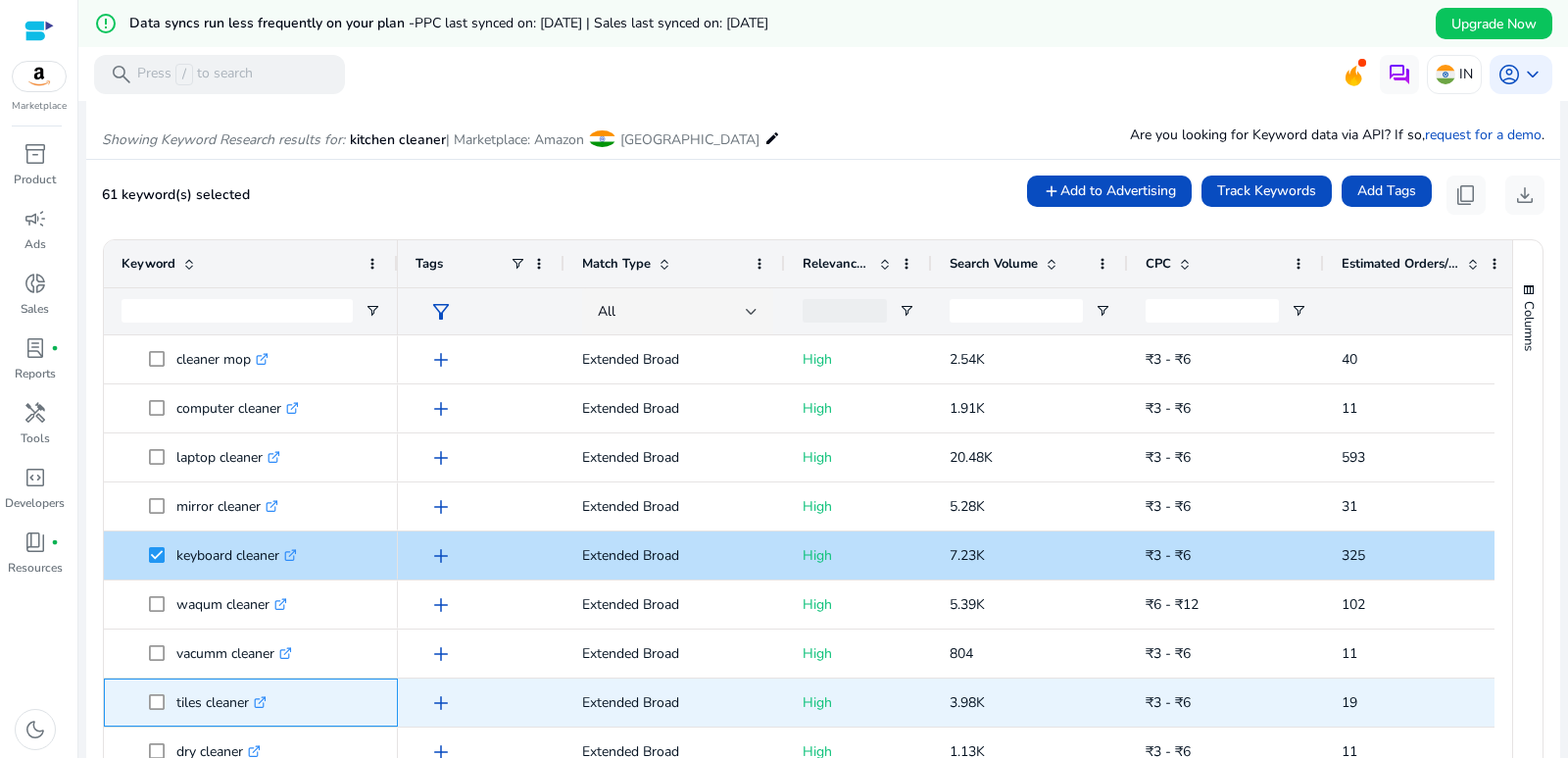
click at [164, 712] on span at bounding box center [162, 702] width 27 height 40
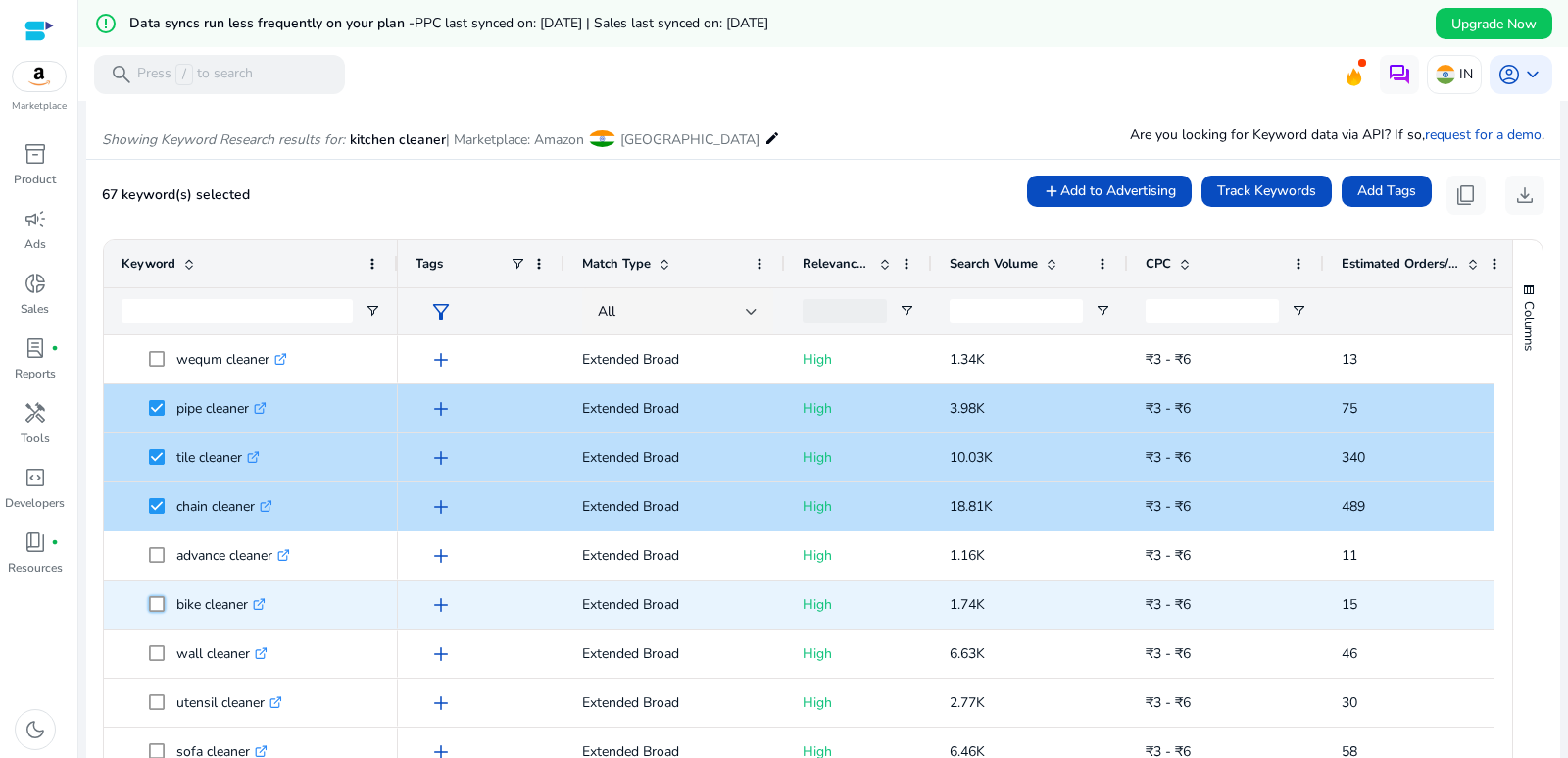
click at [159, 613] on span at bounding box center [162, 604] width 27 height 40
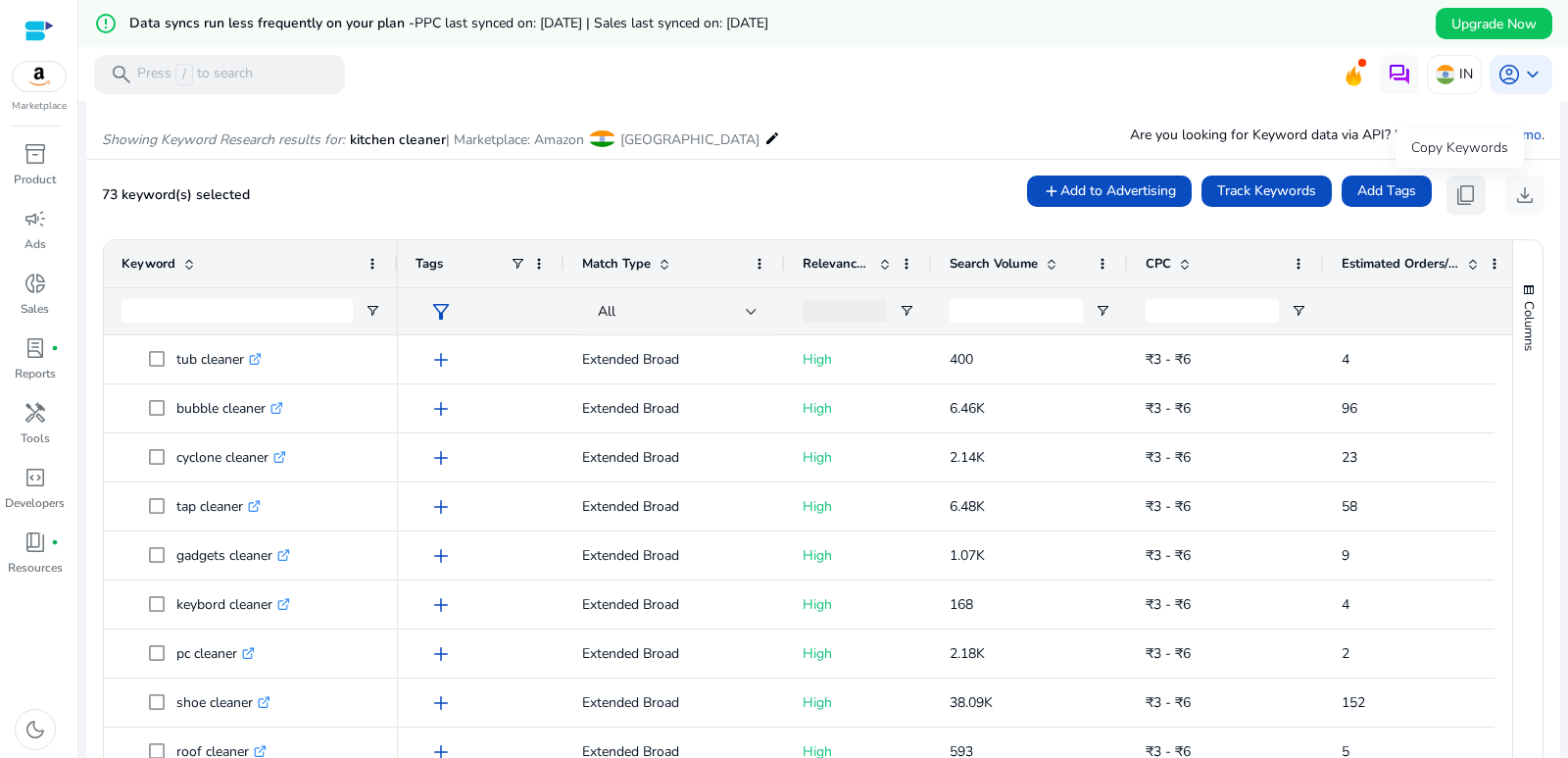
click at [1464, 192] on span "content_copy" at bounding box center [1466, 196] width 24 height 24
click at [1454, 193] on span "content_copy" at bounding box center [1466, 196] width 24 height 24
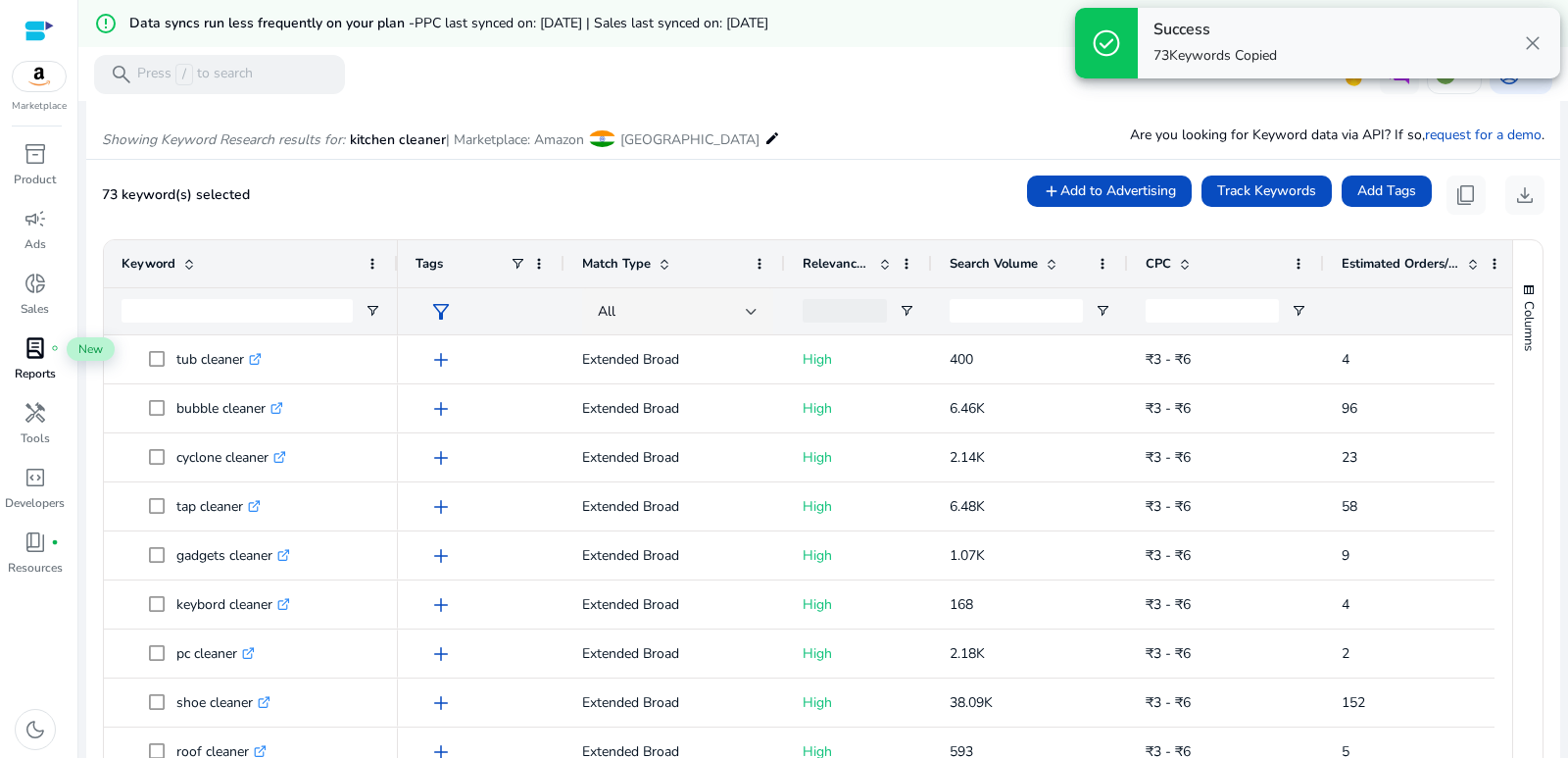
click at [37, 354] on span "lab_profile" at bounding box center [36, 349] width 24 height 24
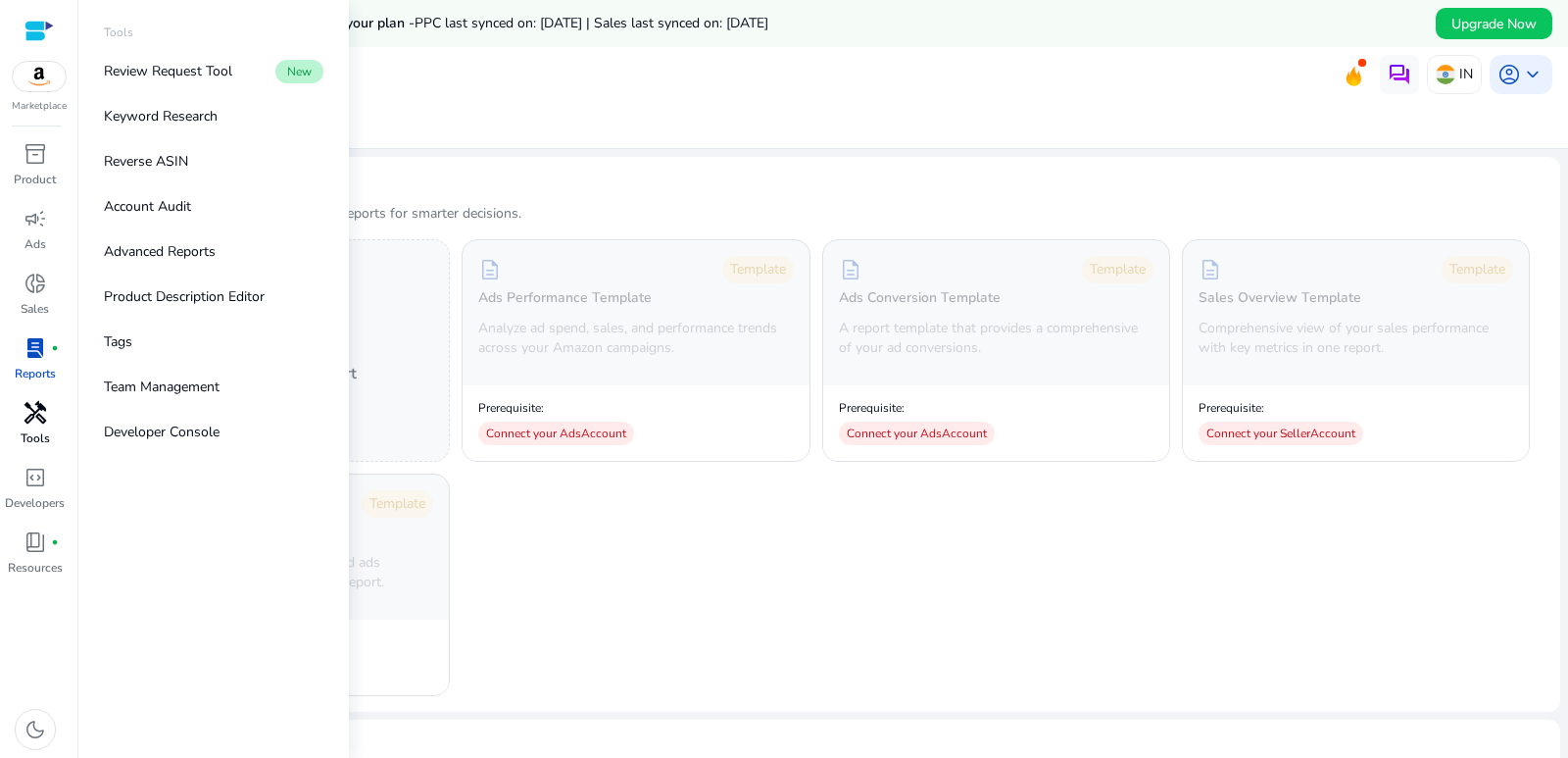
click at [27, 418] on span "handyman" at bounding box center [36, 413] width 24 height 24
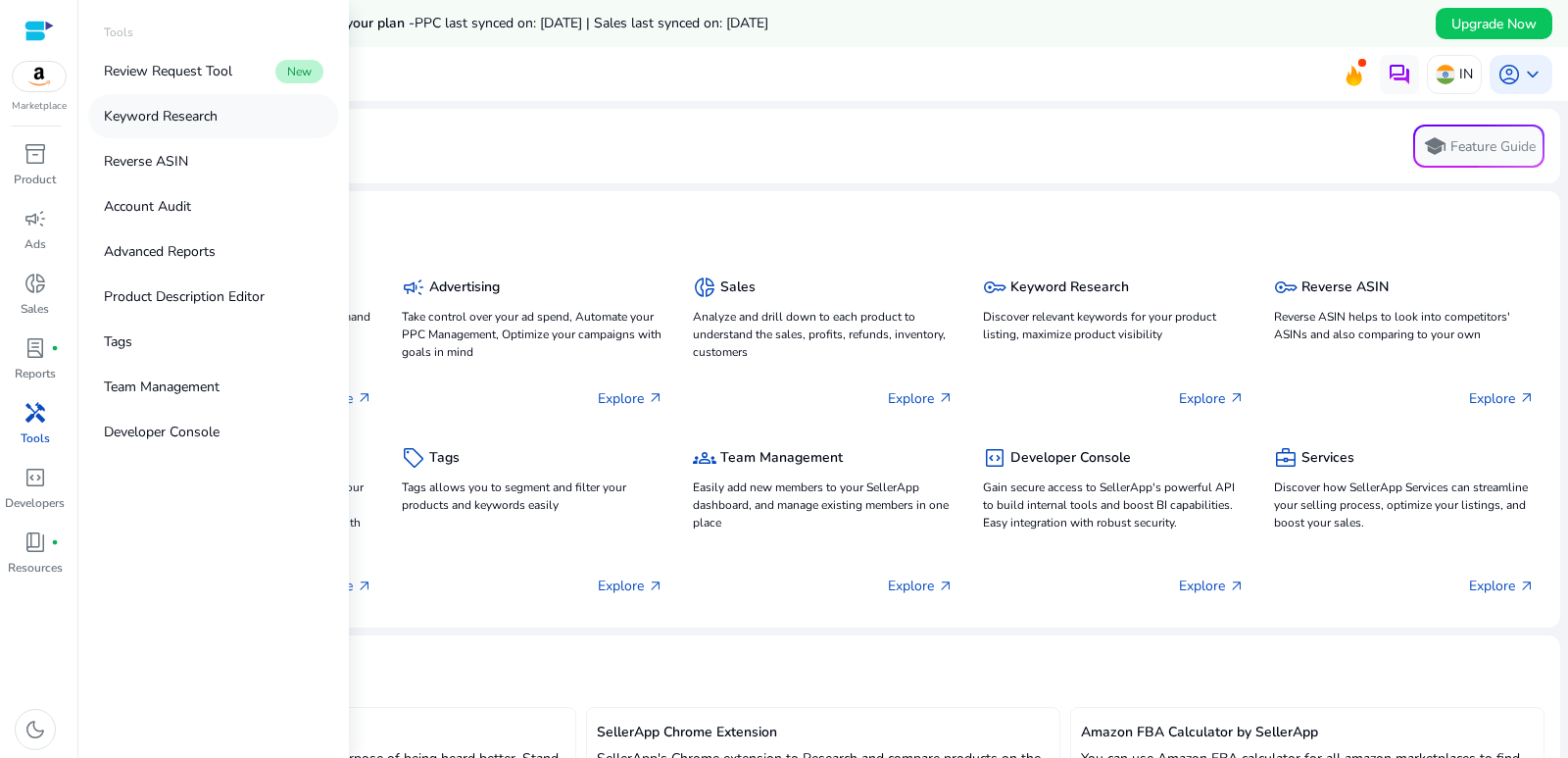
click at [174, 112] on p "Keyword Research" at bounding box center [161, 116] width 114 height 21
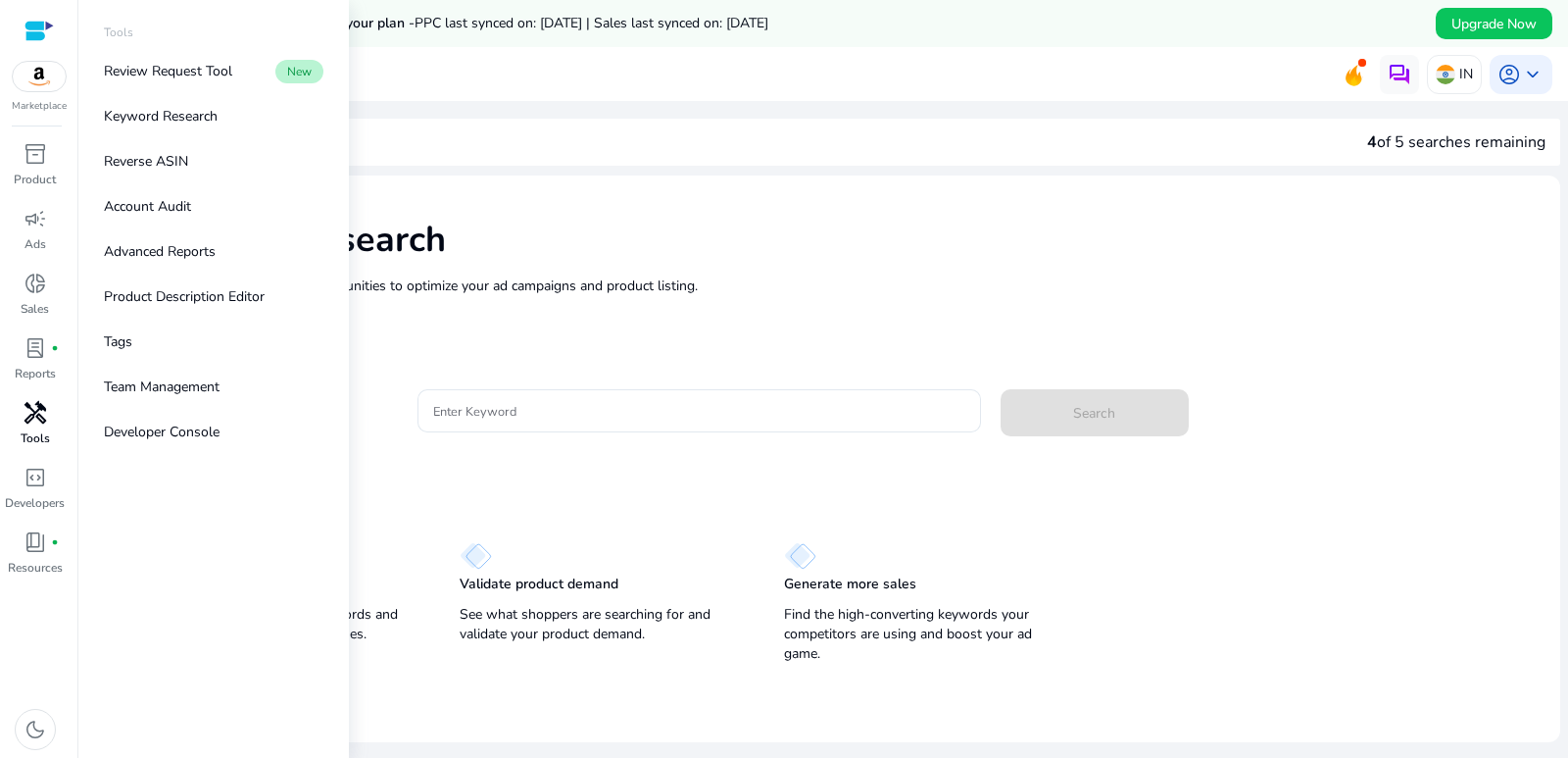
click at [32, 422] on span "handyman" at bounding box center [36, 413] width 24 height 24
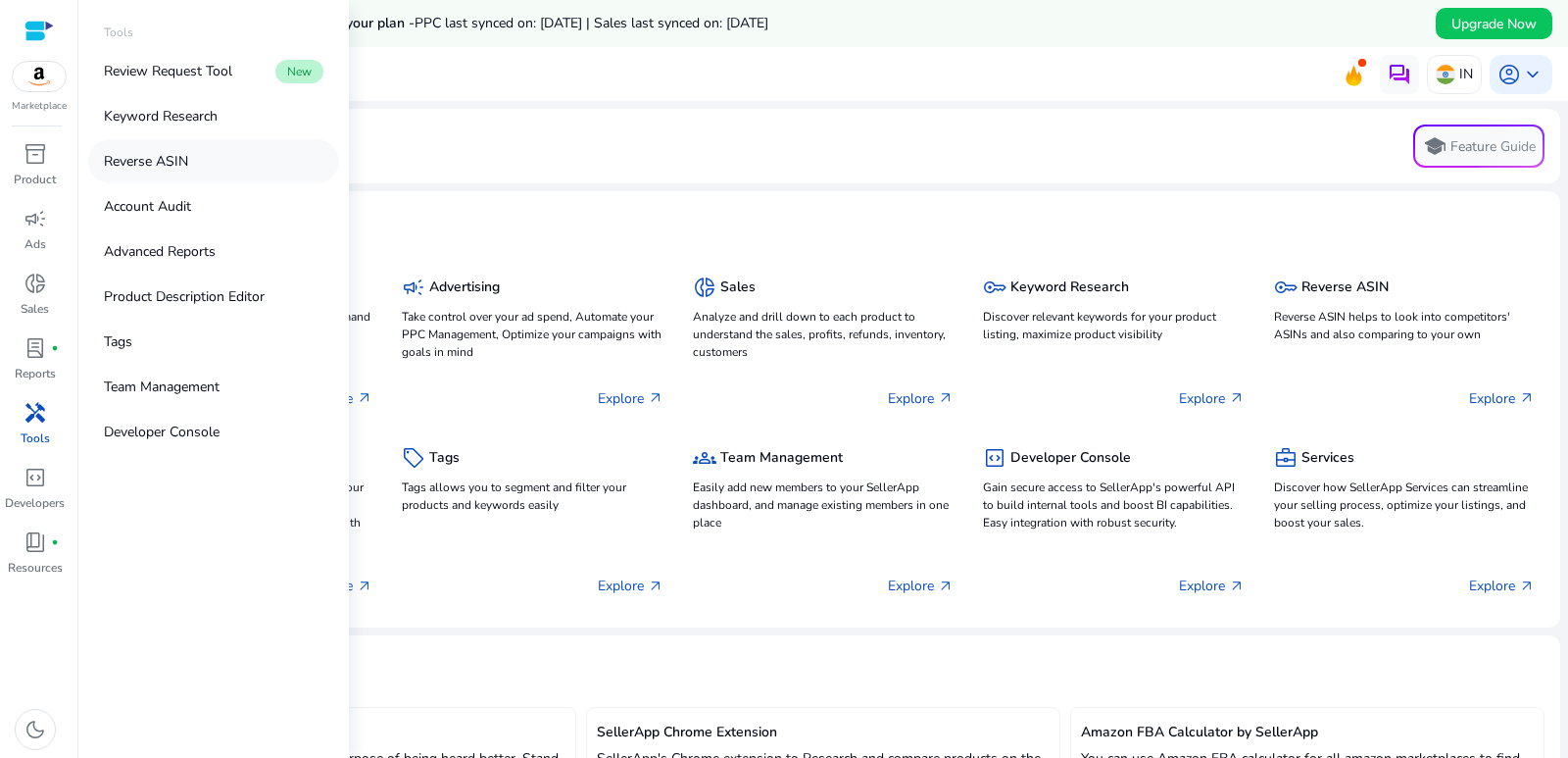
click at [181, 167] on p "Reverse ASIN" at bounding box center [146, 161] width 84 height 21
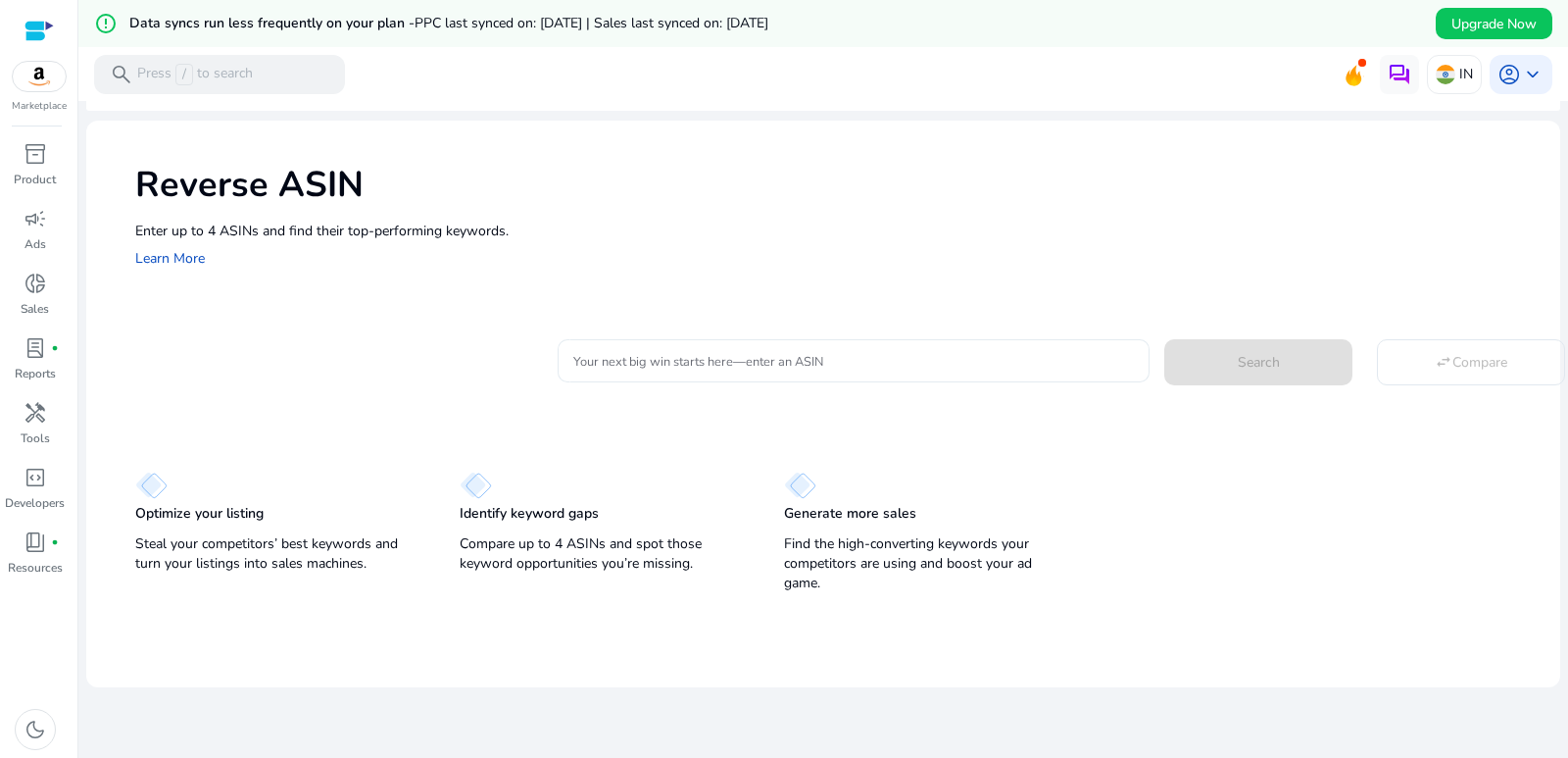
click at [634, 358] on input "Your next big win starts here—enter an ASIN" at bounding box center [853, 362] width 561 height 22
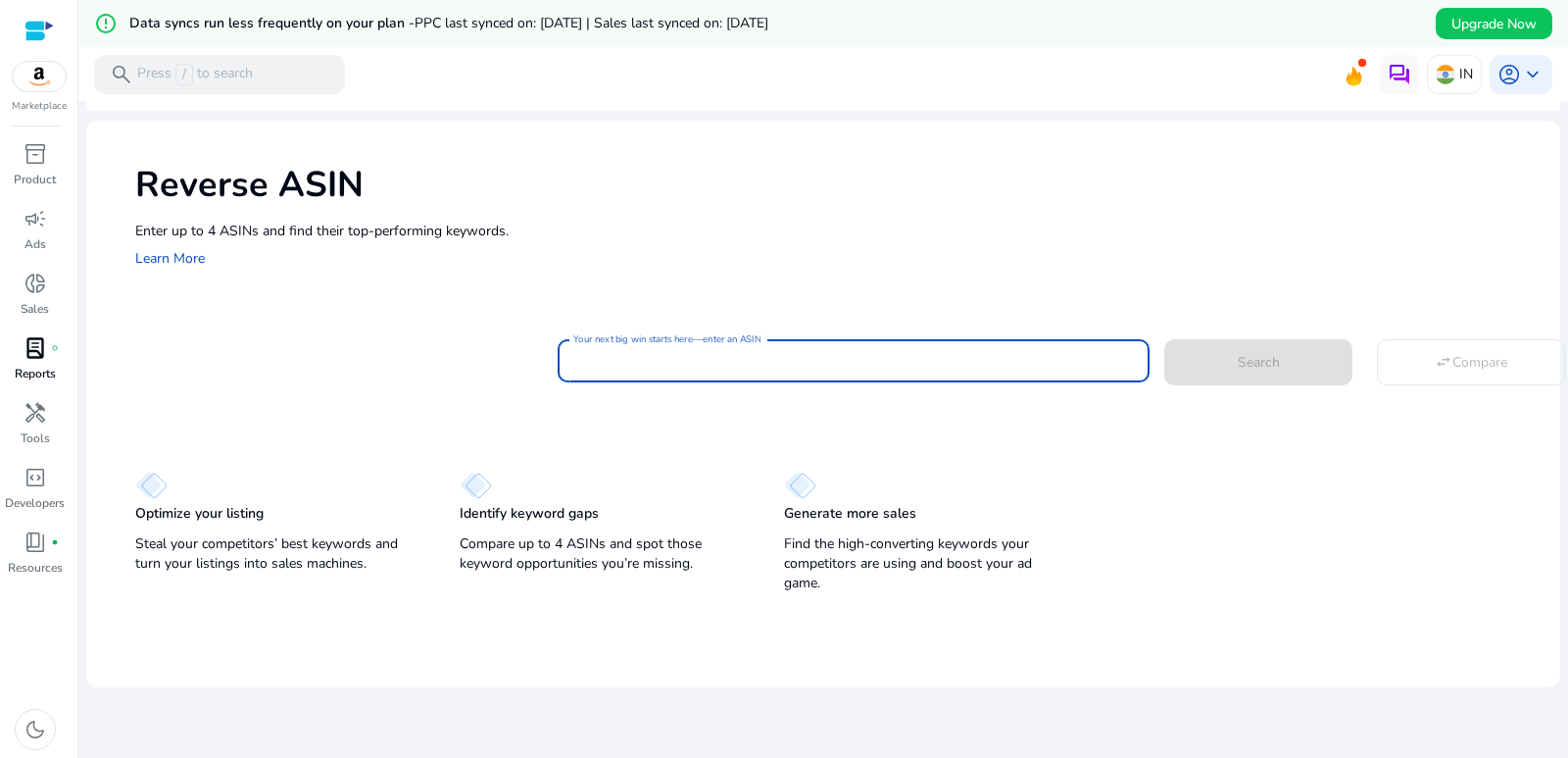
click at [24, 358] on span "lab_profile" at bounding box center [36, 349] width 24 height 24
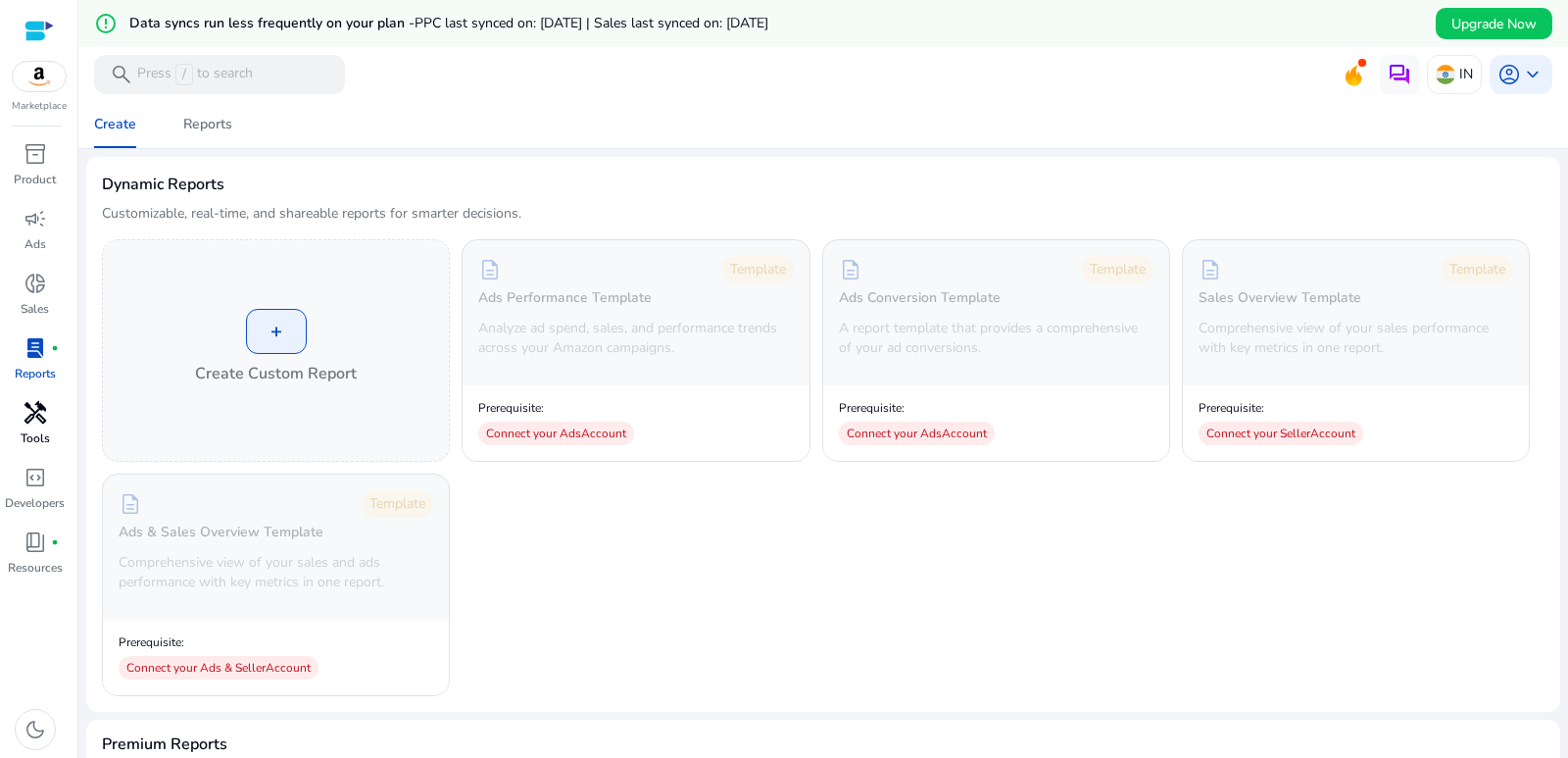
click at [27, 417] on span "handyman" at bounding box center [36, 413] width 24 height 24
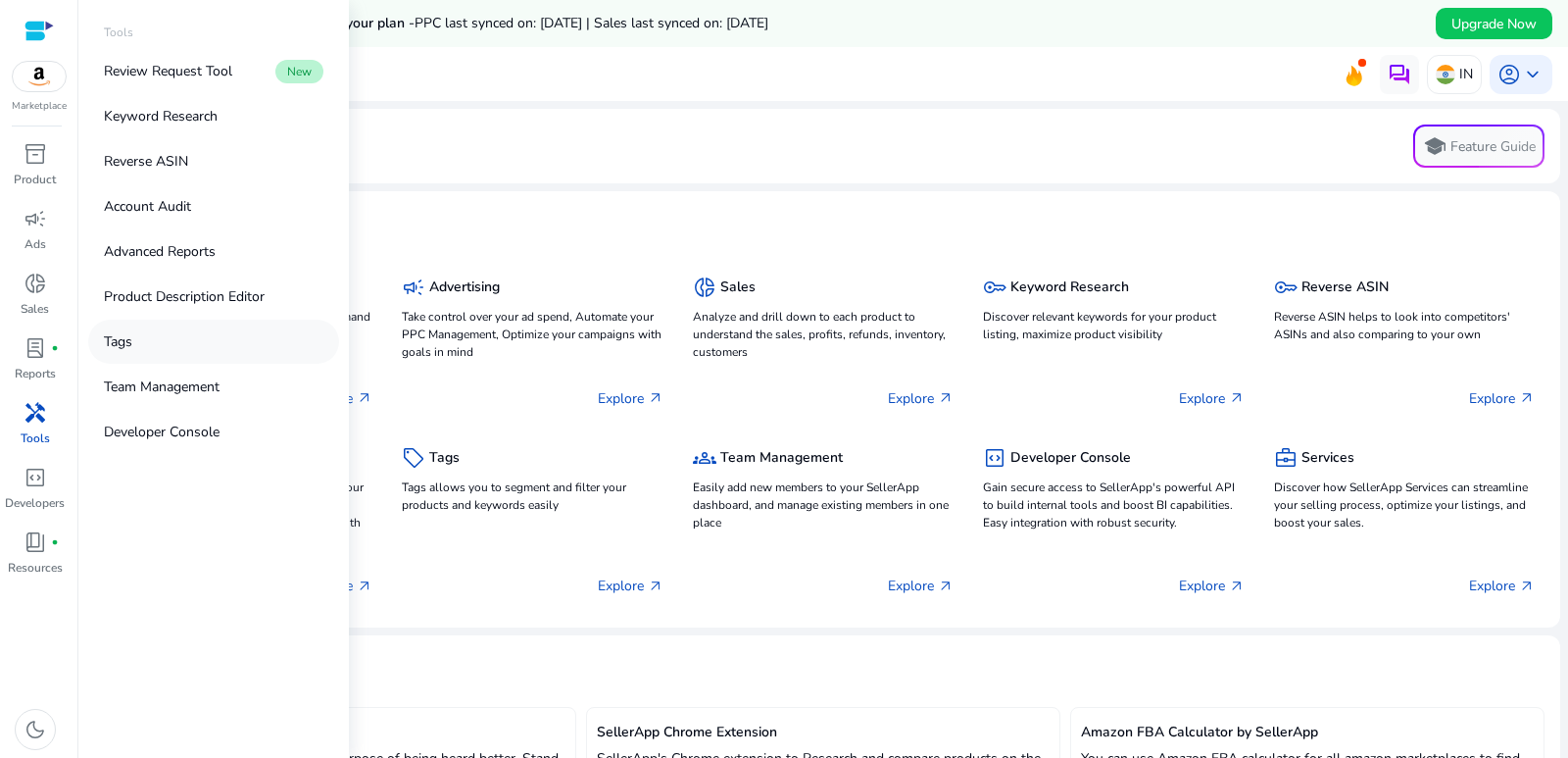
click at [195, 332] on link "Tags" at bounding box center [213, 342] width 251 height 44
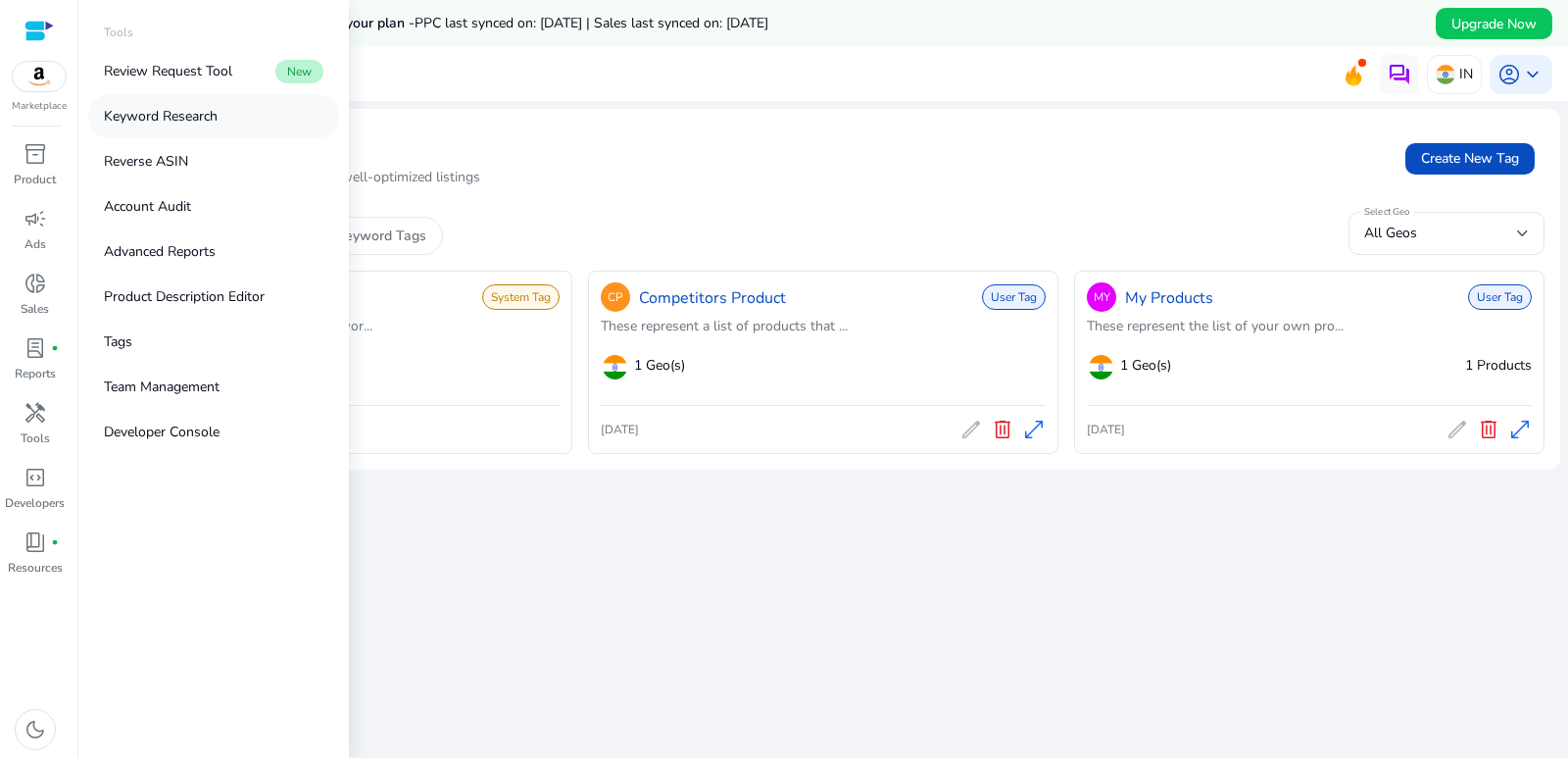
click at [283, 97] on link "Keyword Research" at bounding box center [213, 116] width 251 height 44
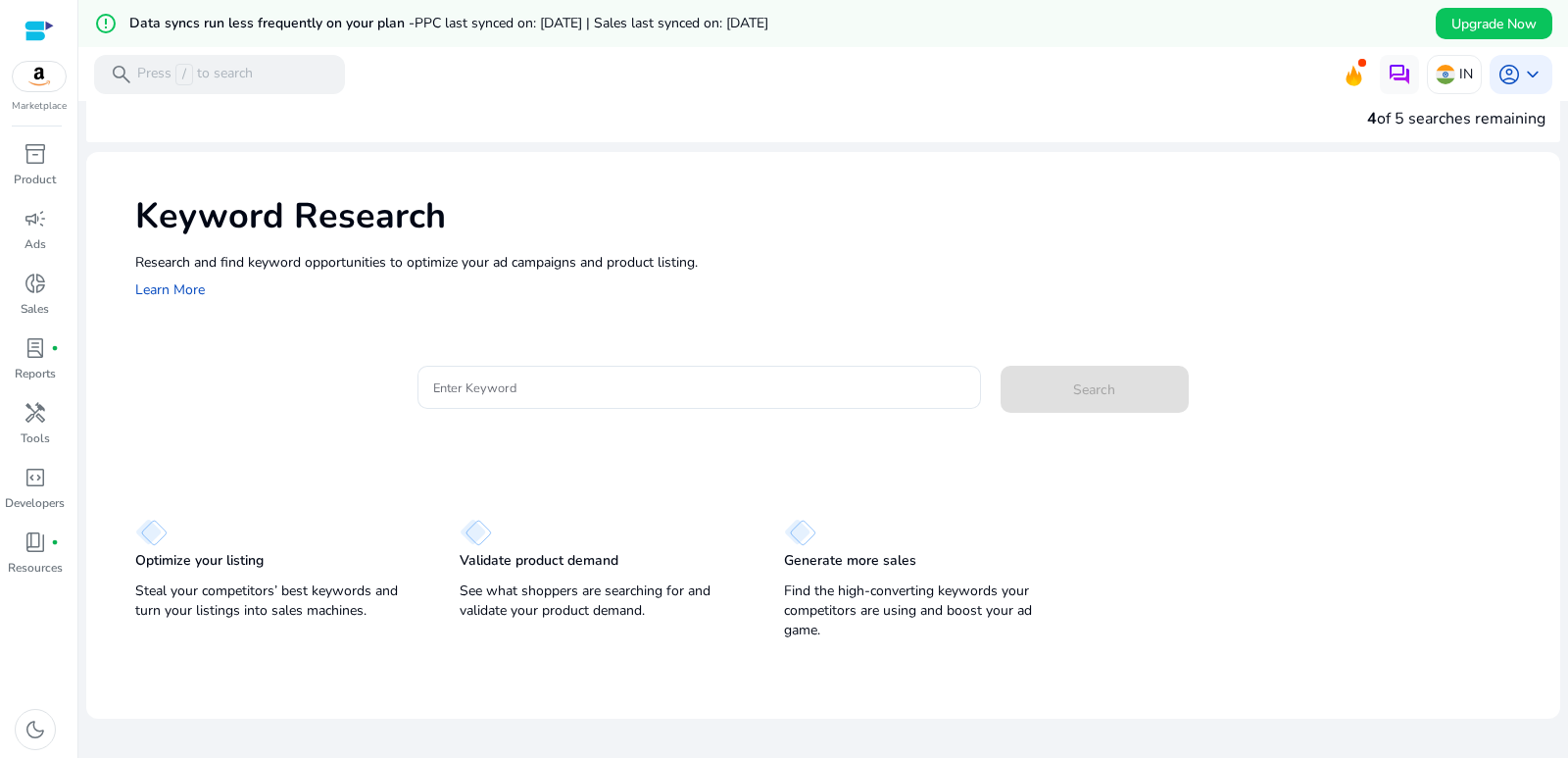
scroll to position [47, 0]
